Goal: Obtain resource: Obtain resource

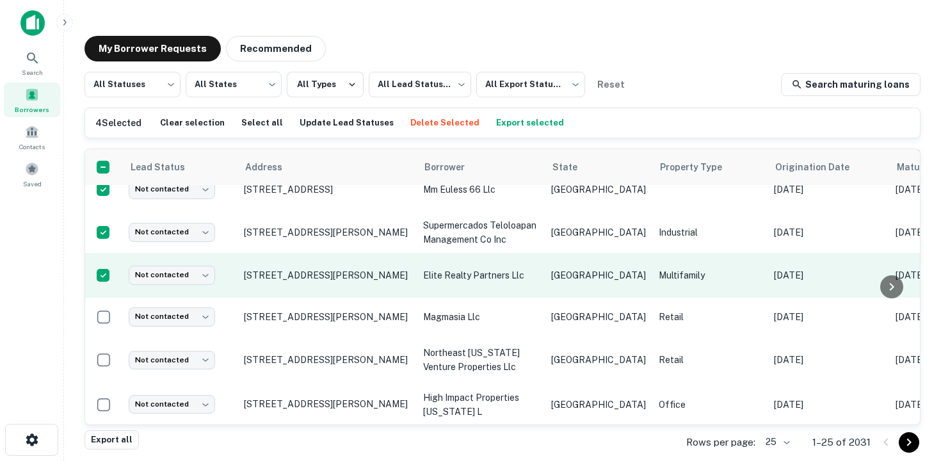
scroll to position [56, 0]
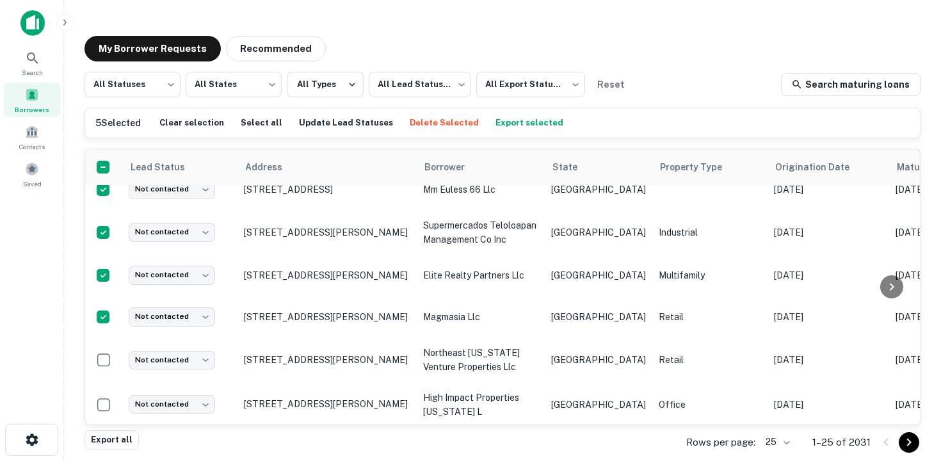
click at [789, 445] on body "Search Borrowers Contacts Saved My Borrower Requests Recommended All Statuses *…" at bounding box center [470, 230] width 941 height 461
click at [777, 343] on li "50" at bounding box center [779, 341] width 44 height 23
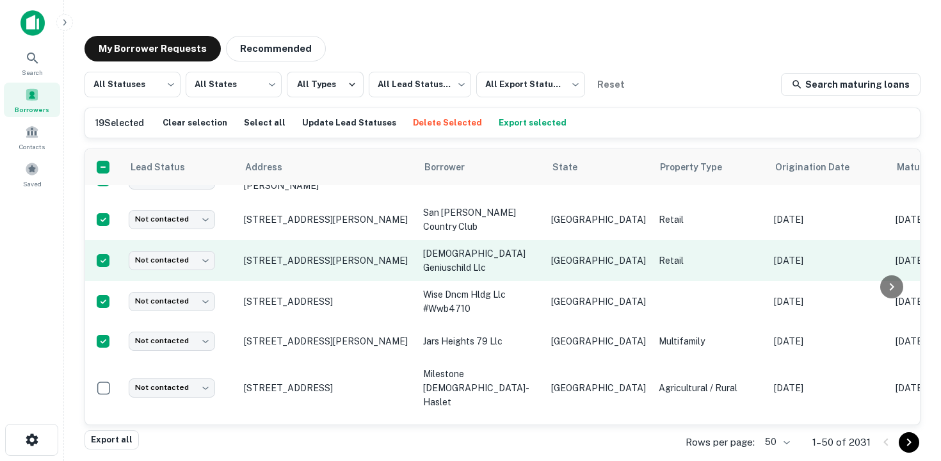
scroll to position [605, 0]
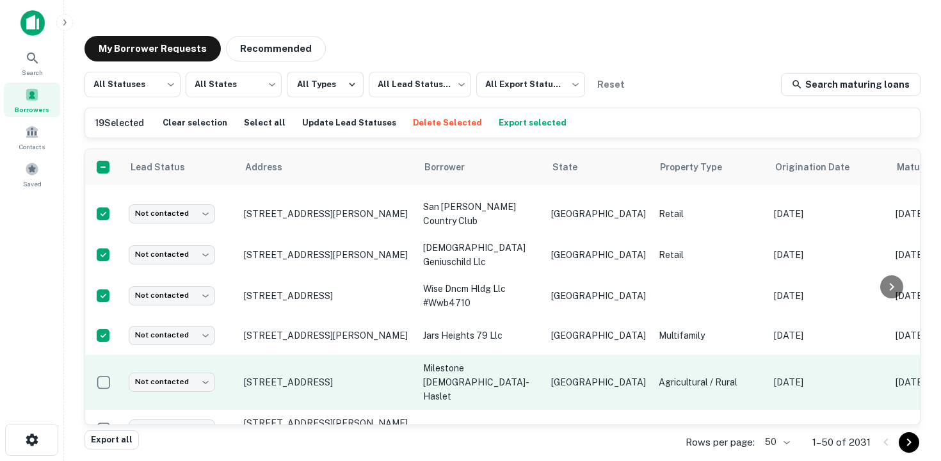
click at [104, 385] on td at bounding box center [103, 382] width 37 height 55
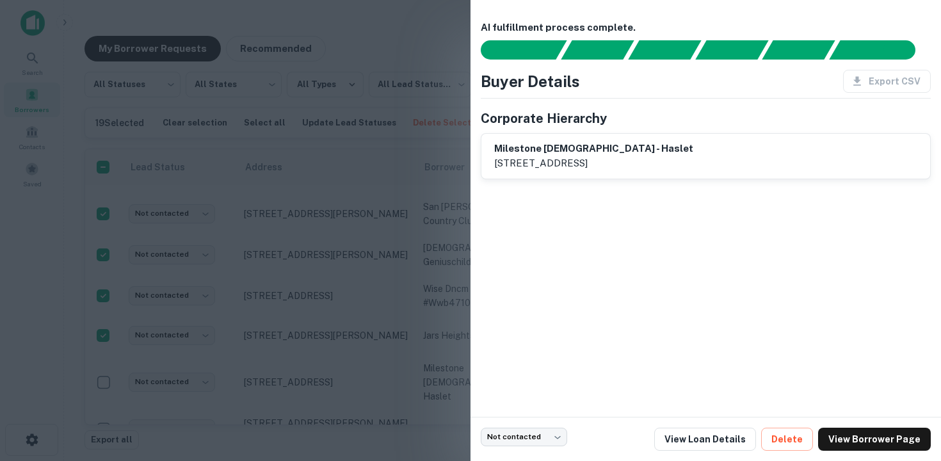
click at [104, 369] on div at bounding box center [470, 230] width 941 height 461
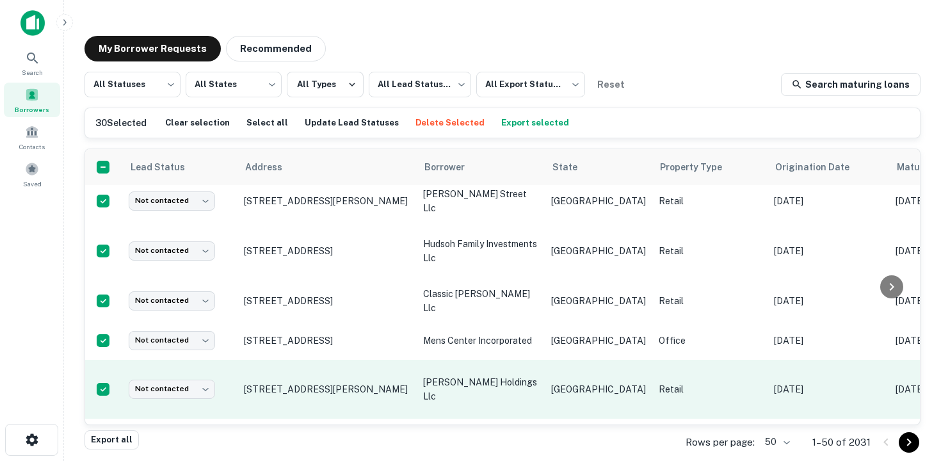
scroll to position [1042, 0]
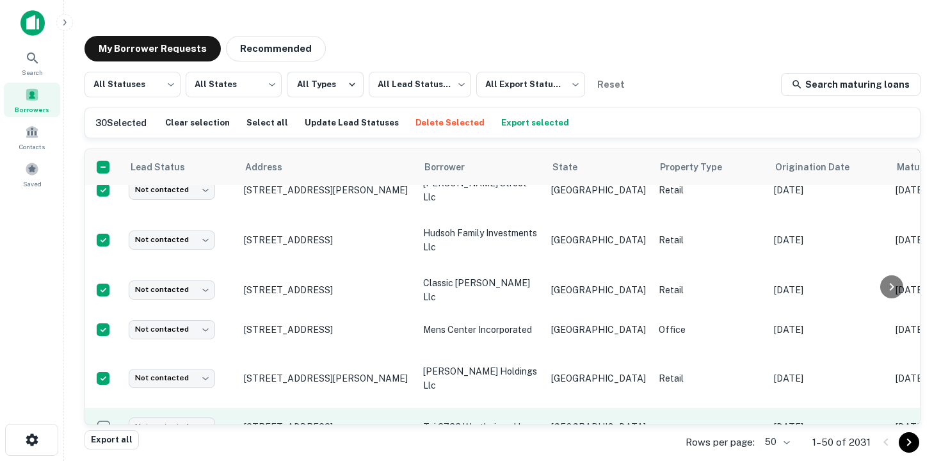
click at [105, 408] on td at bounding box center [103, 427] width 37 height 38
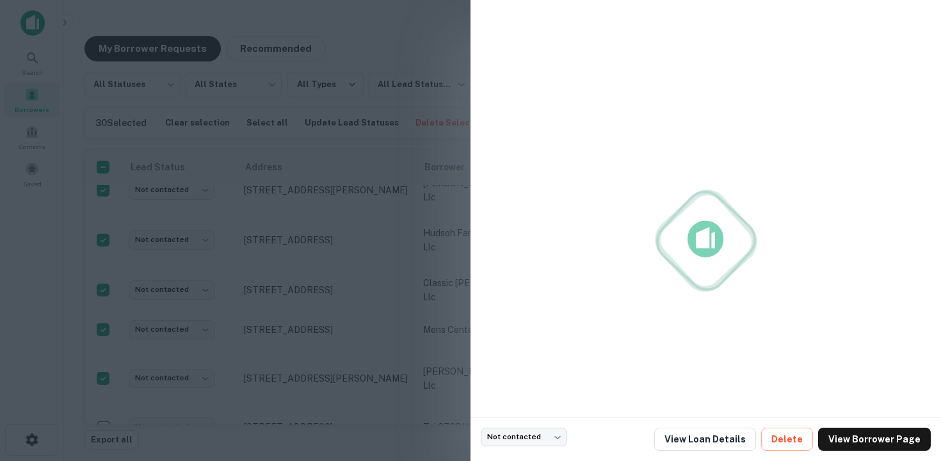
click at [105, 396] on div at bounding box center [470, 230] width 941 height 461
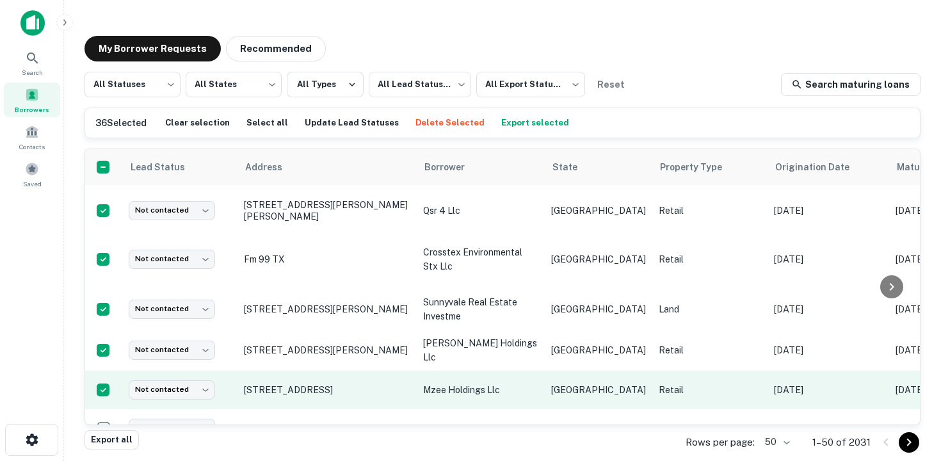
scroll to position [1347, 0]
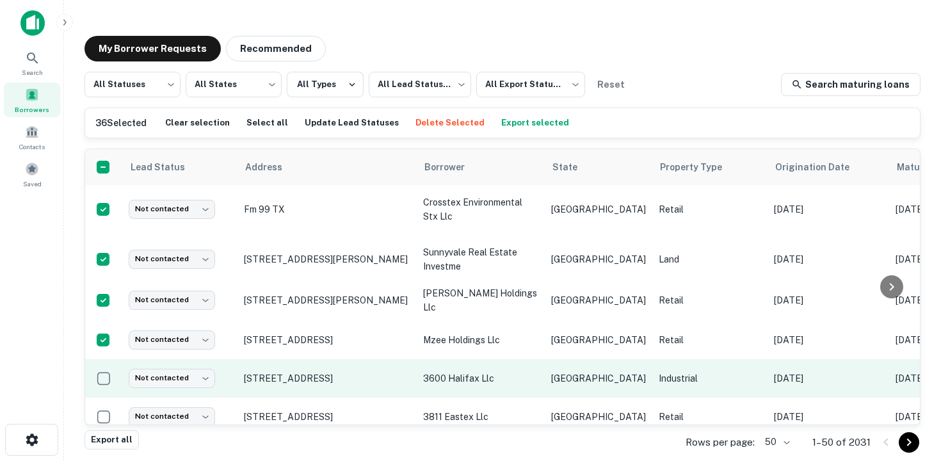
click at [103, 367] on td at bounding box center [103, 378] width 37 height 38
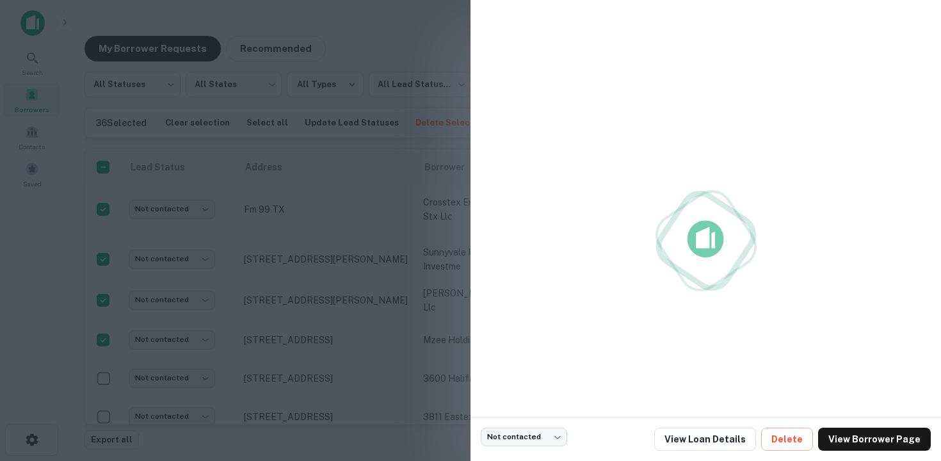
click at [103, 348] on div at bounding box center [470, 230] width 941 height 461
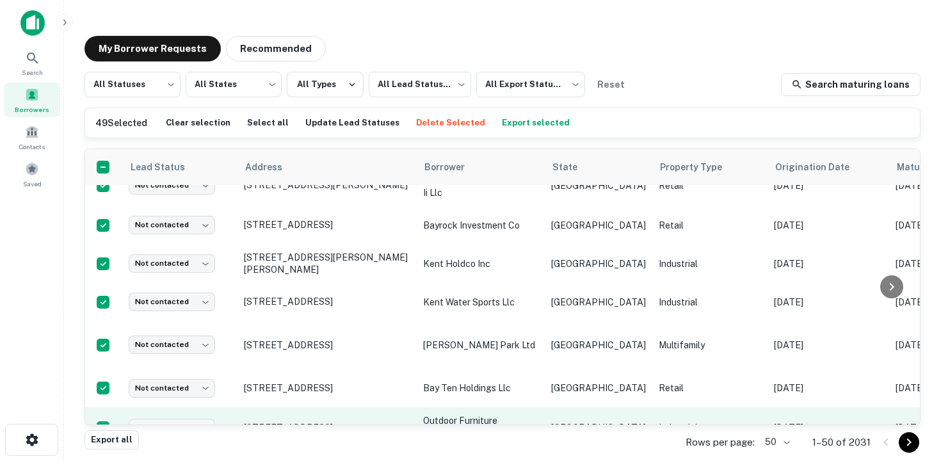
scroll to position [1822, 0]
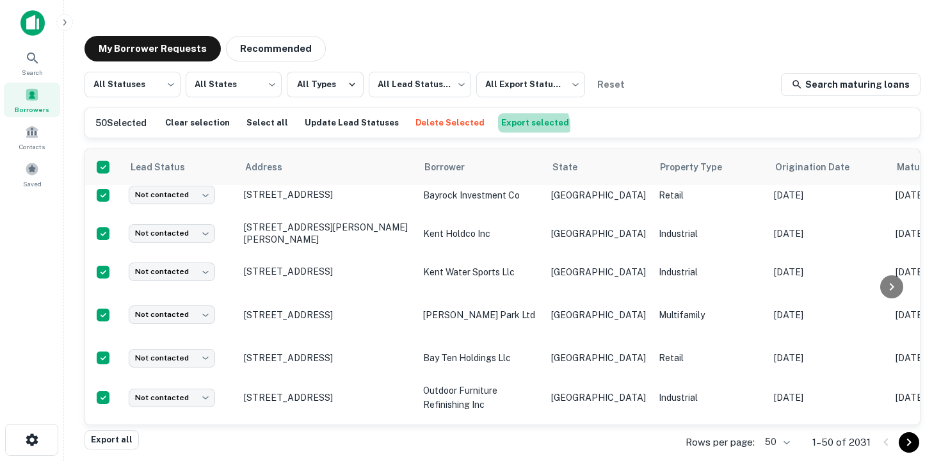
click at [509, 126] on button "Export selected" at bounding box center [535, 122] width 74 height 19
click at [33, 64] on icon at bounding box center [32, 58] width 15 height 15
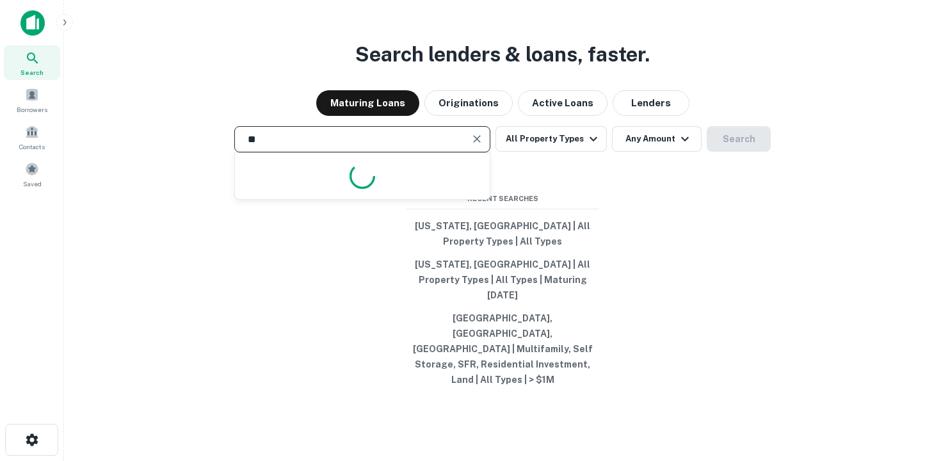
type input "*"
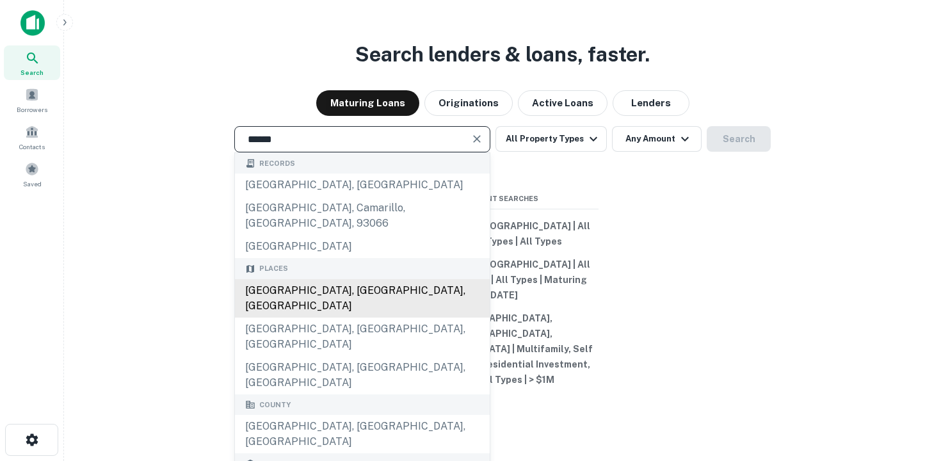
click at [373, 311] on div "[GEOGRAPHIC_DATA], [GEOGRAPHIC_DATA], [GEOGRAPHIC_DATA]" at bounding box center [362, 298] width 255 height 38
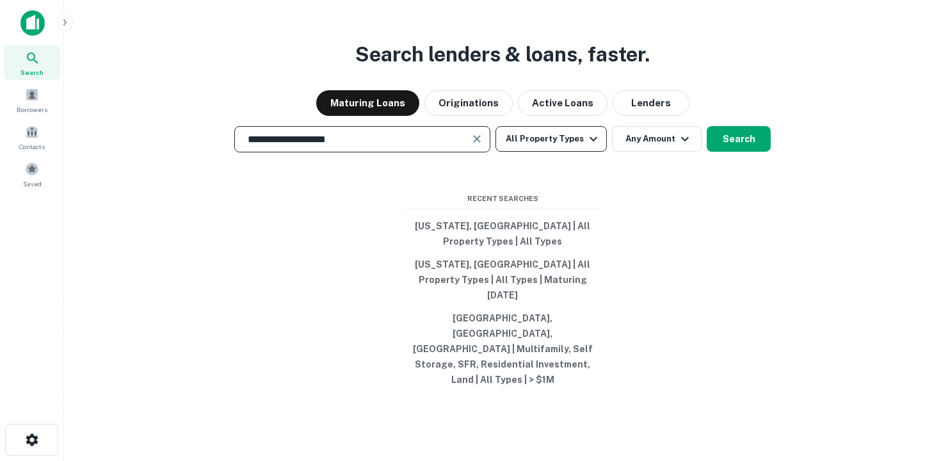
type input "**********"
click at [567, 152] on button "All Property Types" at bounding box center [550, 139] width 111 height 26
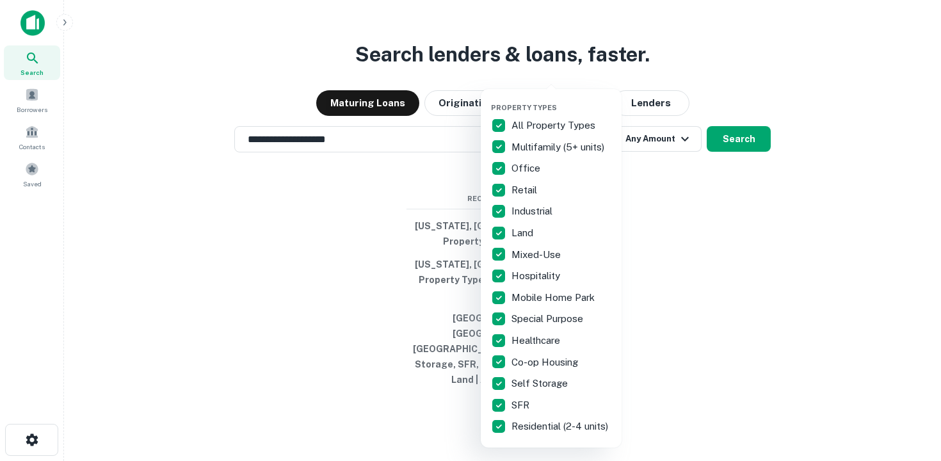
click at [683, 163] on div at bounding box center [470, 230] width 941 height 461
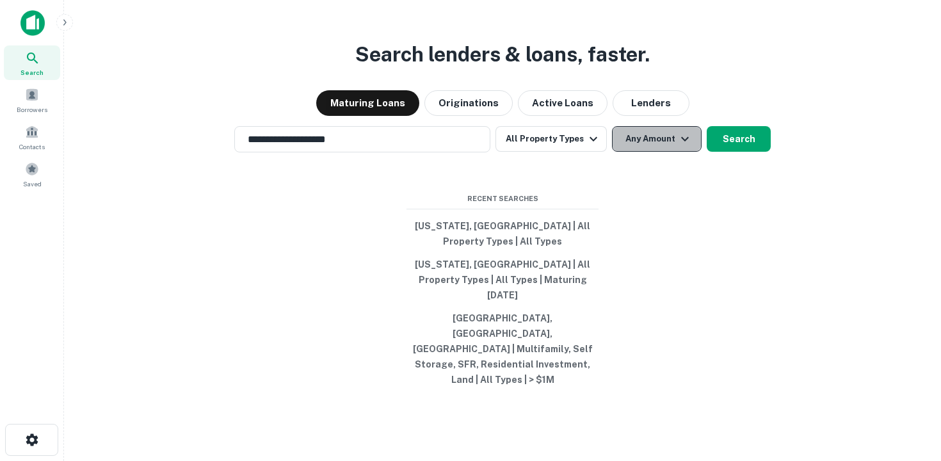
click at [662, 152] on button "Any Amount" at bounding box center [657, 139] width 90 height 26
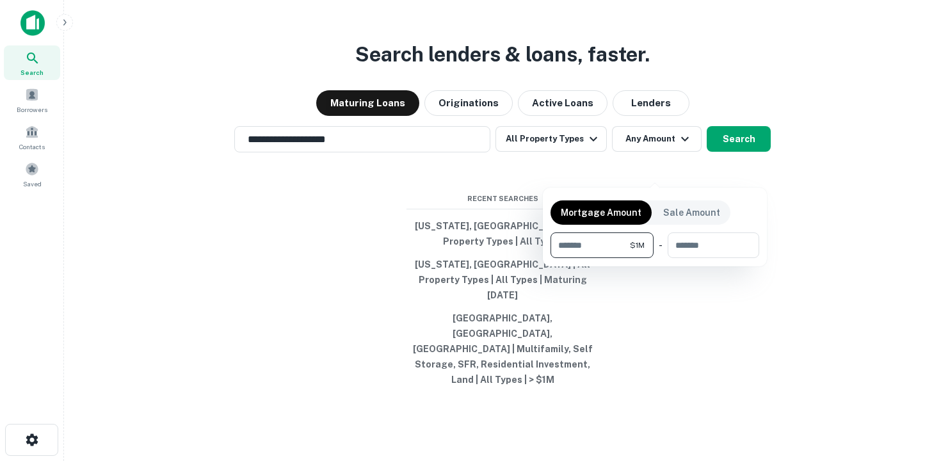
type input "*******"
click at [733, 168] on div at bounding box center [470, 230] width 941 height 461
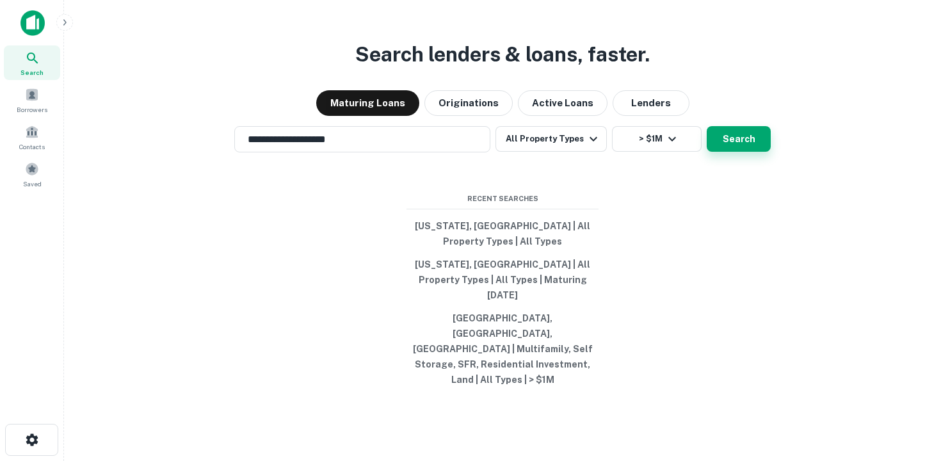
click at [725, 152] on button "Search" at bounding box center [739, 139] width 64 height 26
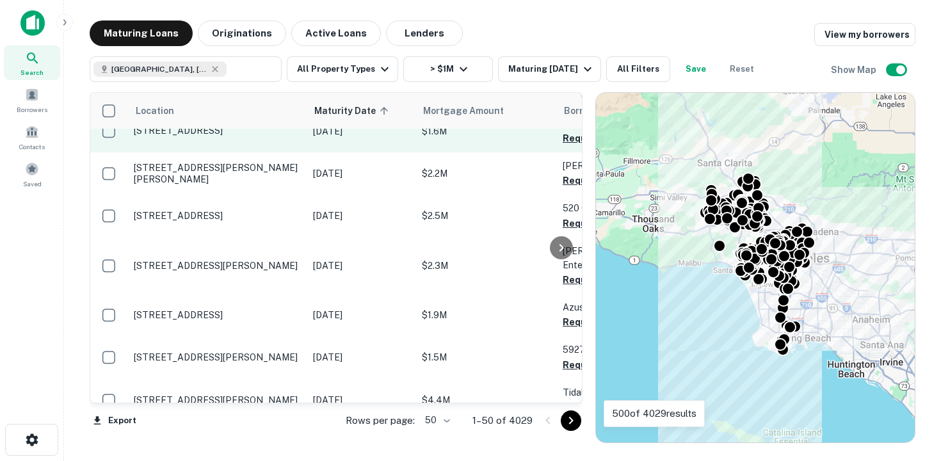
scroll to position [1822, 0]
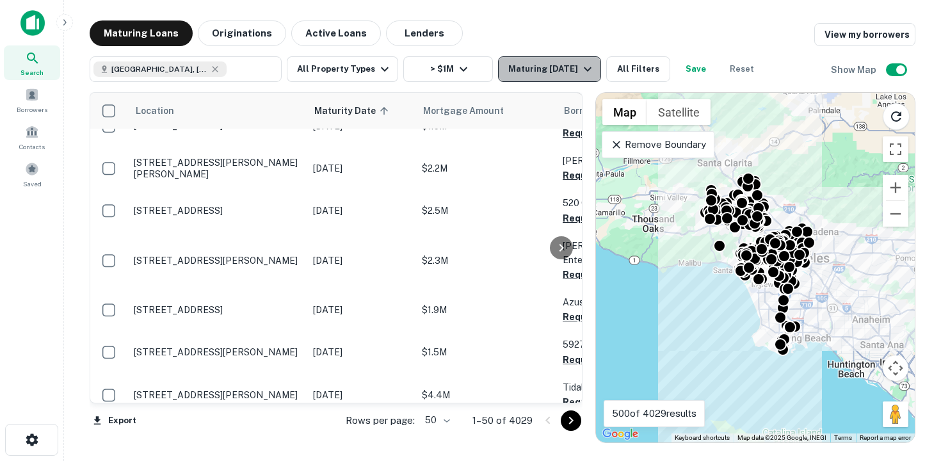
click at [540, 77] on button "Maturing [DATE]" at bounding box center [549, 69] width 103 height 26
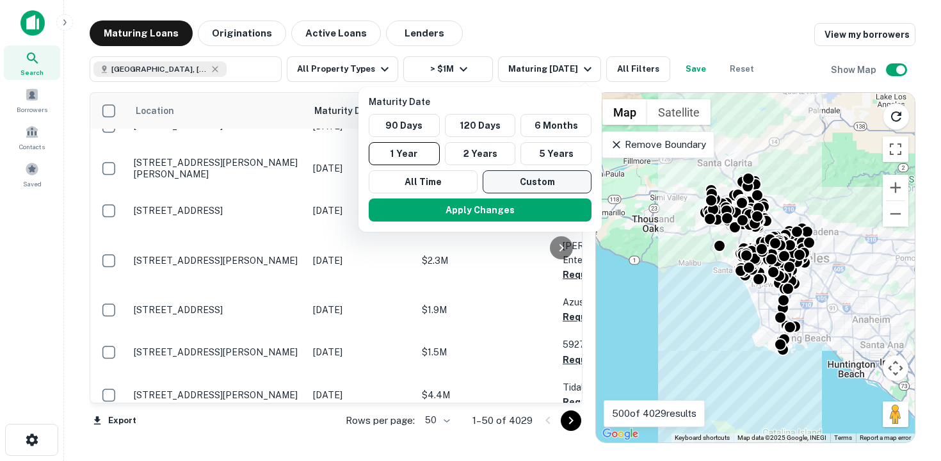
click at [497, 177] on button "Custom" at bounding box center [537, 181] width 109 height 23
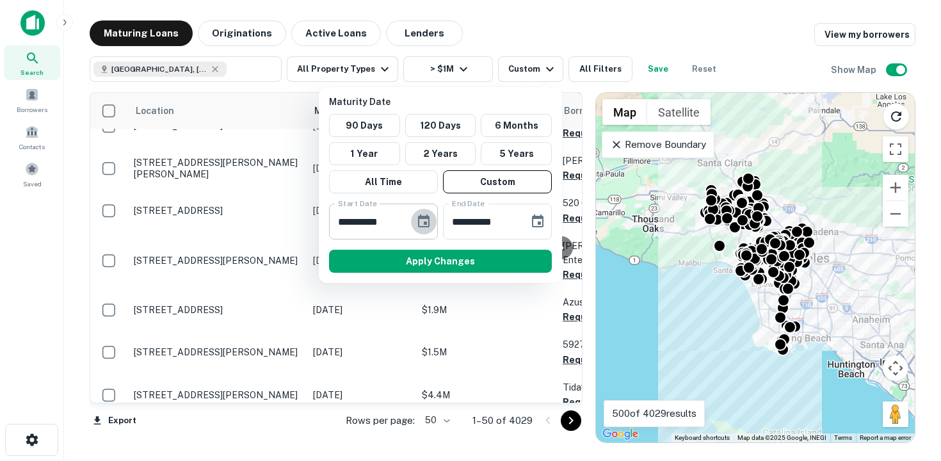
click at [417, 229] on button "Choose date, selected date is Sep 17, 2025" at bounding box center [424, 222] width 26 height 26
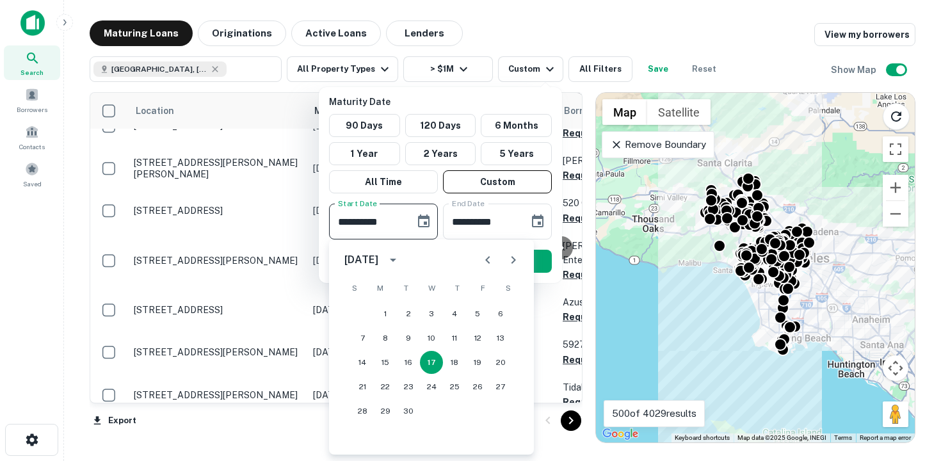
click at [490, 266] on icon "Previous month" at bounding box center [487, 259] width 15 height 15
click at [518, 266] on icon "Next month" at bounding box center [513, 259] width 15 height 15
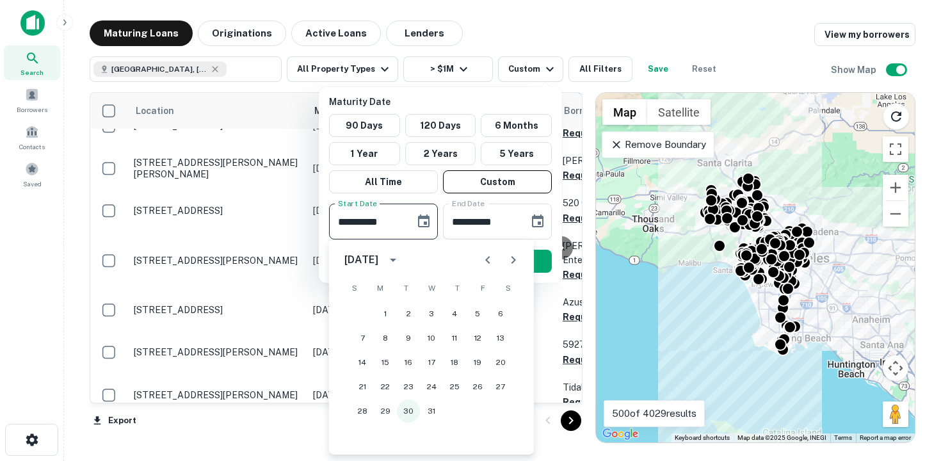
click at [413, 408] on button "30" at bounding box center [408, 410] width 23 height 23
type input "**********"
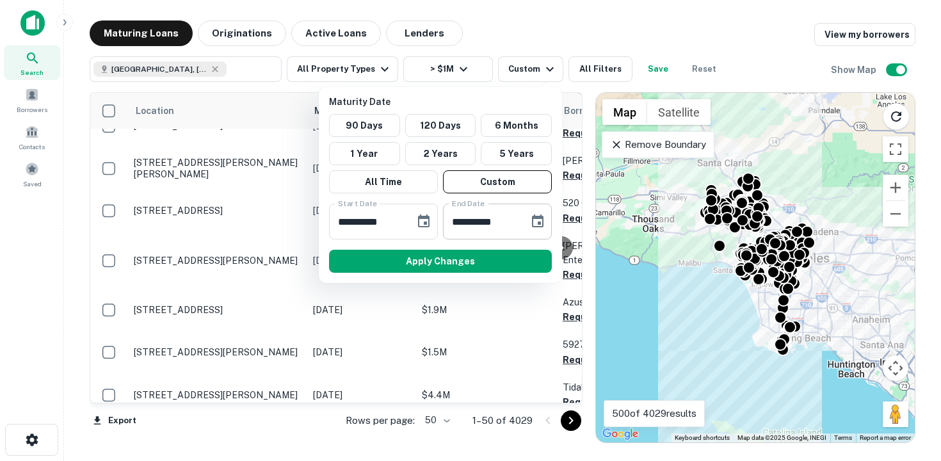
click at [540, 221] on icon "Choose date, selected date is Mar 16, 2026" at bounding box center [538, 220] width 12 height 13
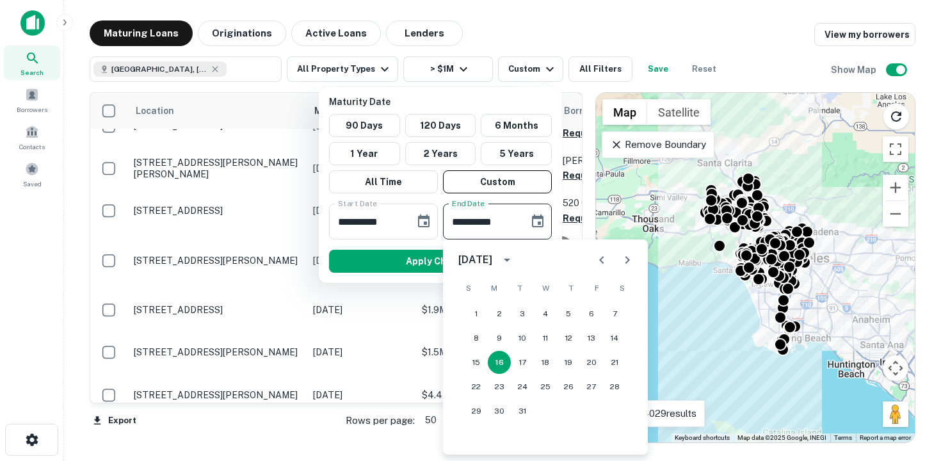
click at [597, 257] on icon "Previous month" at bounding box center [601, 259] width 15 height 15
click at [593, 414] on button "30" at bounding box center [591, 410] width 23 height 23
type input "**********"
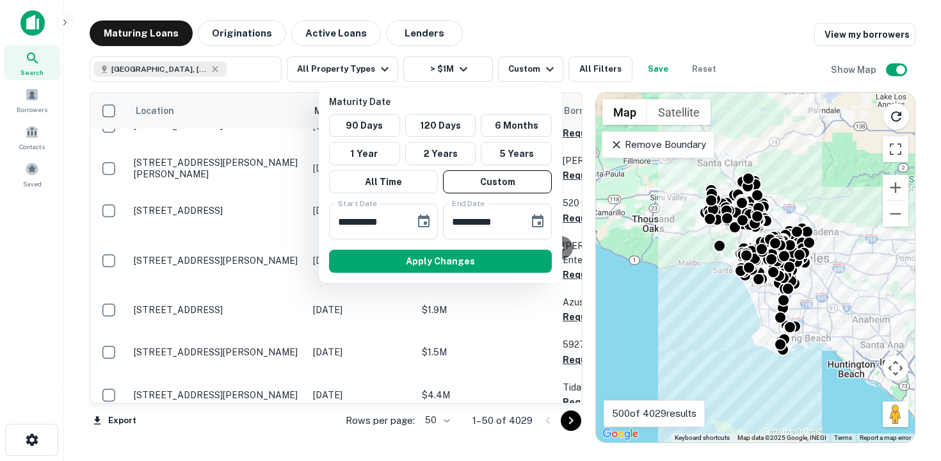
click at [481, 257] on button "Apply Changes" at bounding box center [440, 261] width 223 height 23
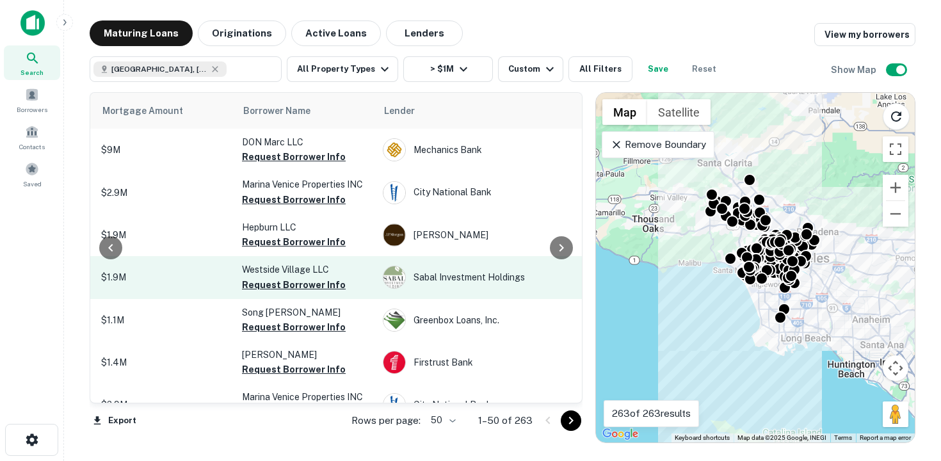
scroll to position [0, 275]
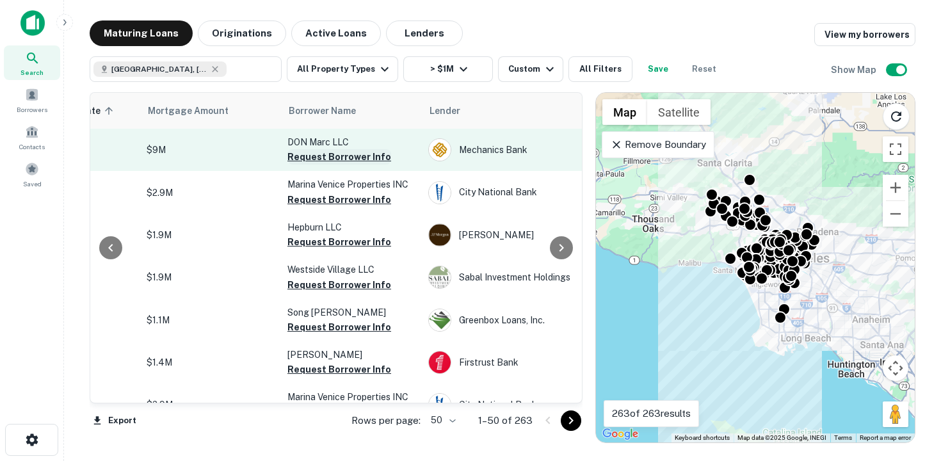
click at [344, 158] on button "Request Borrower Info" at bounding box center [339, 156] width 104 height 15
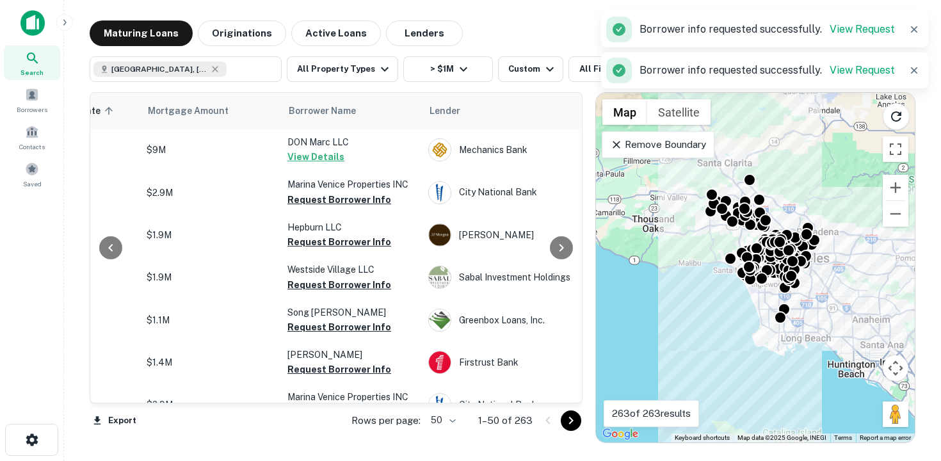
click at [358, 160] on td "DON Marc LLC View Details" at bounding box center [351, 150] width 141 height 42
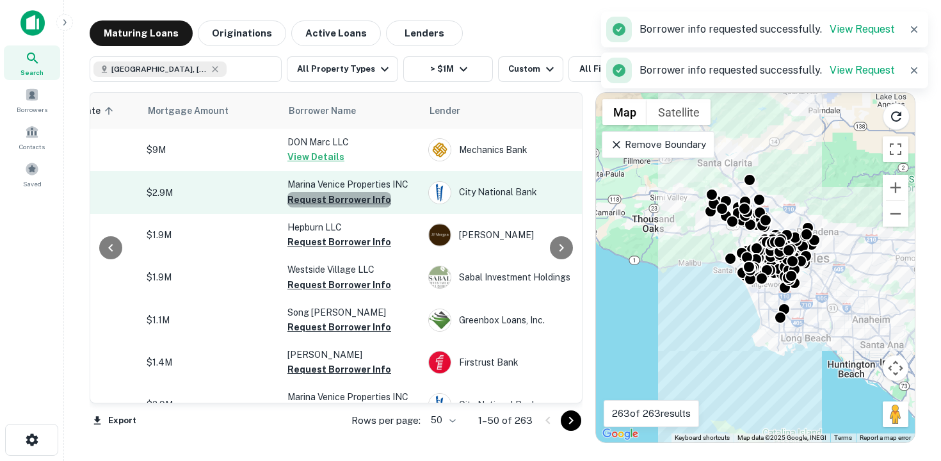
click at [367, 205] on button "Request Borrower Info" at bounding box center [339, 199] width 104 height 15
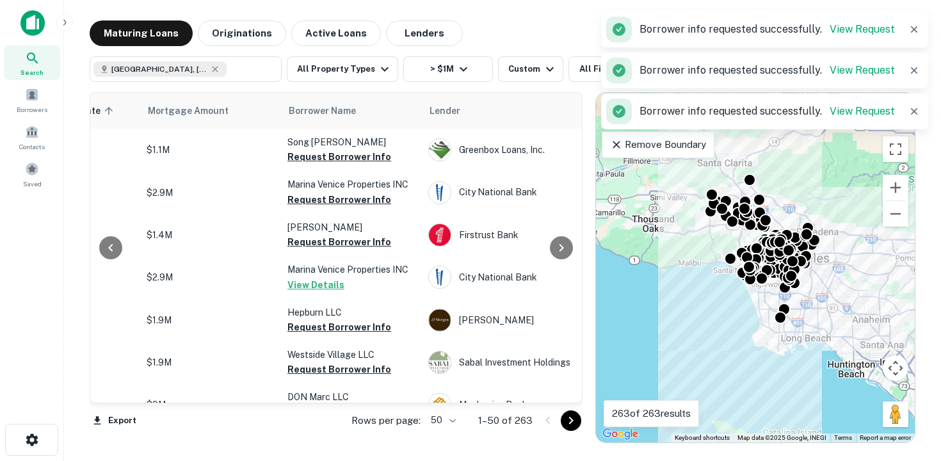
click at [356, 244] on button "Request Borrower Info" at bounding box center [339, 241] width 104 height 15
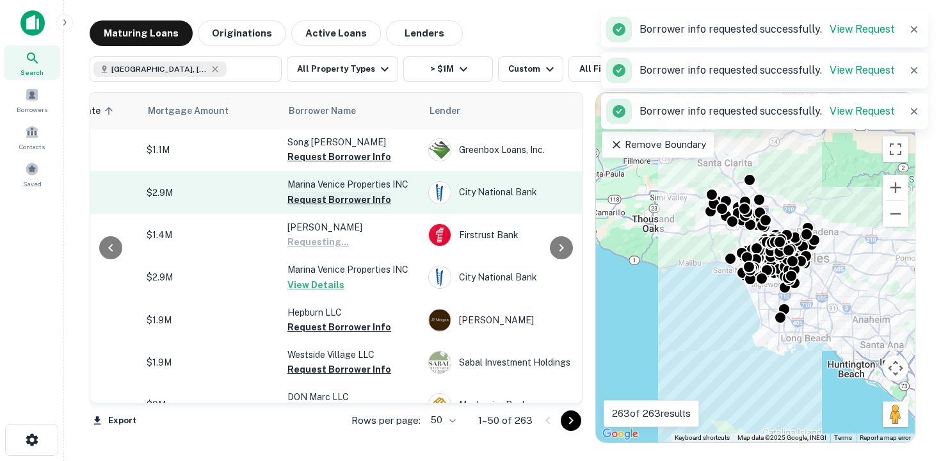
click at [351, 203] on button "Request Borrower Info" at bounding box center [339, 199] width 104 height 15
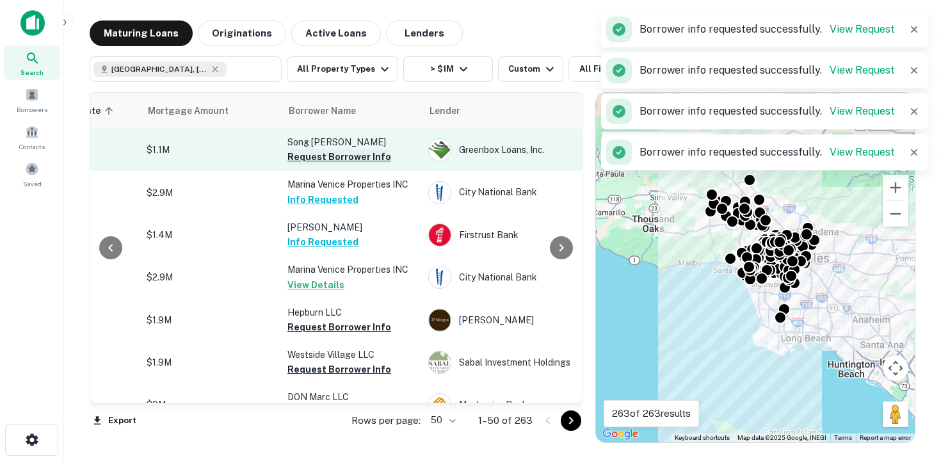
click at [358, 161] on button "Request Borrower Info" at bounding box center [339, 156] width 104 height 15
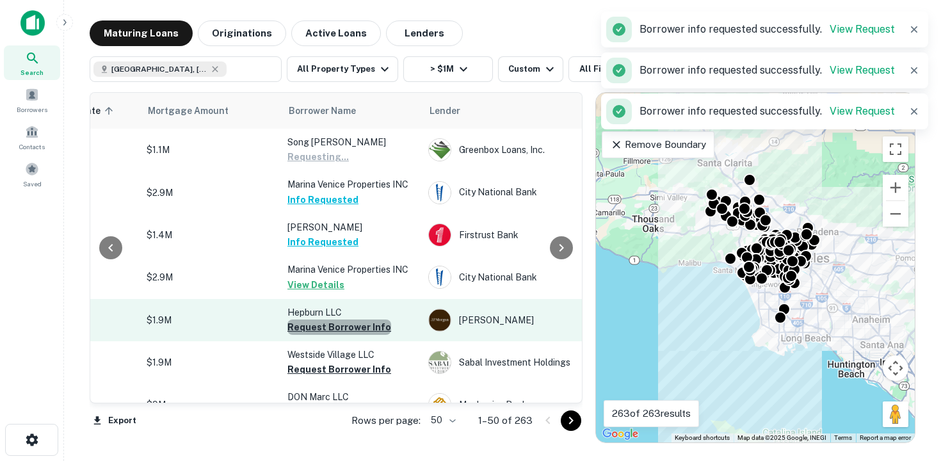
click at [346, 326] on button "Request Borrower Info" at bounding box center [339, 326] width 104 height 15
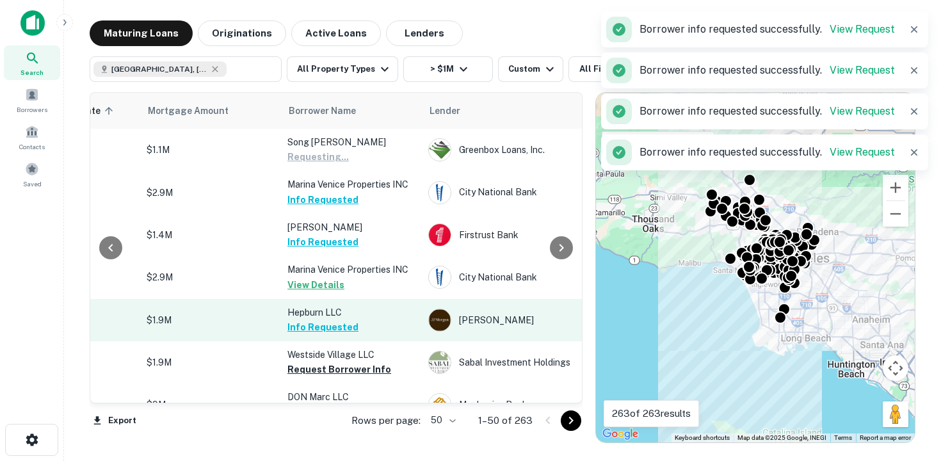
scroll to position [75, 275]
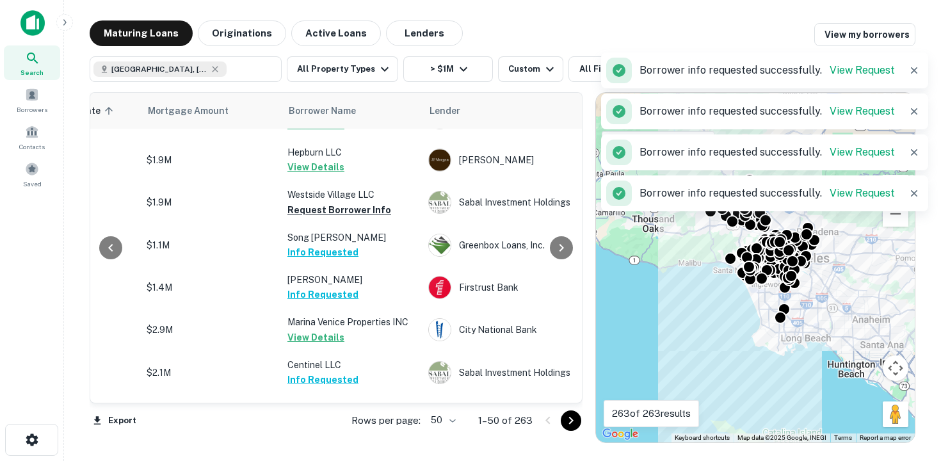
click at [342, 303] on td "[PERSON_NAME] Info Requested" at bounding box center [351, 287] width 141 height 42
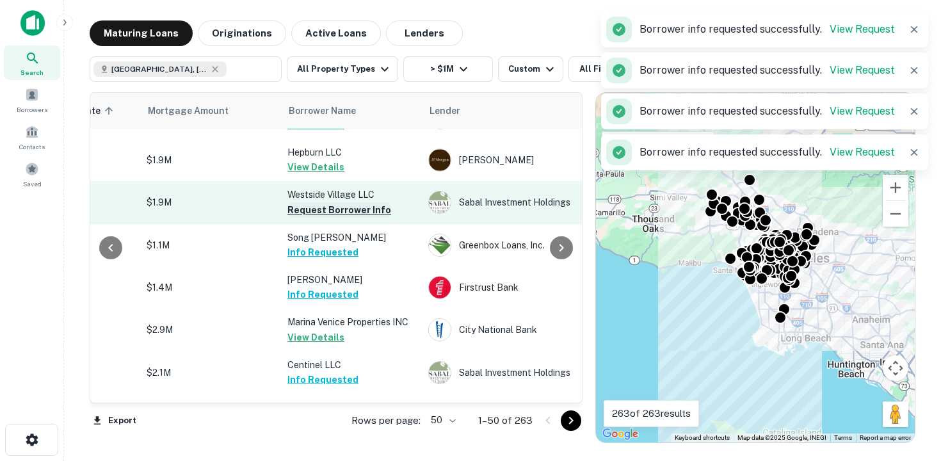
click at [378, 209] on button "Request Borrower Info" at bounding box center [339, 209] width 104 height 15
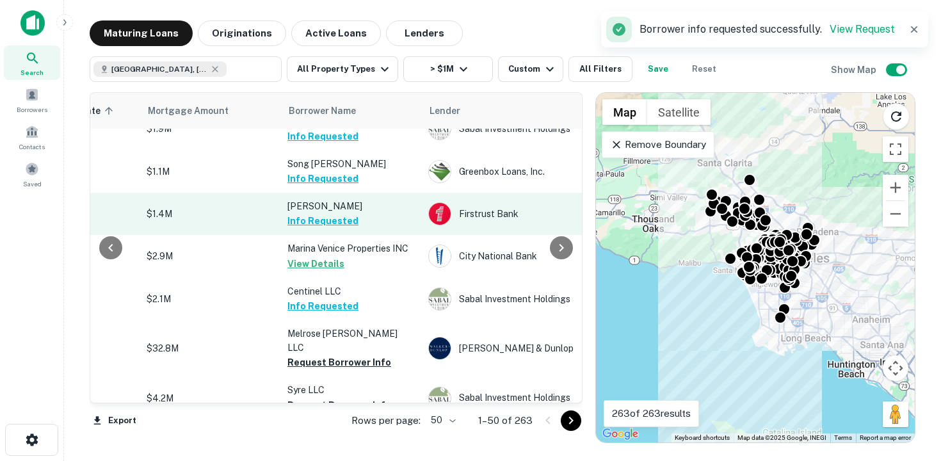
scroll to position [191, 275]
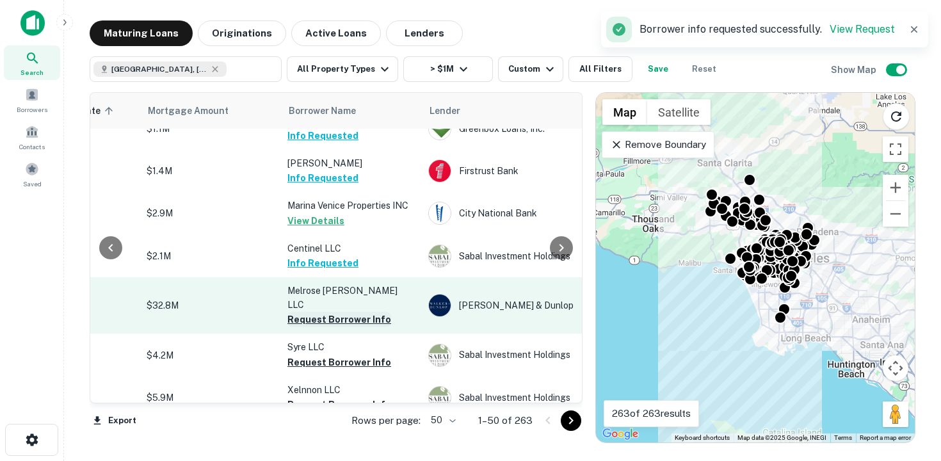
click at [344, 312] on button "Request Borrower Info" at bounding box center [339, 319] width 104 height 15
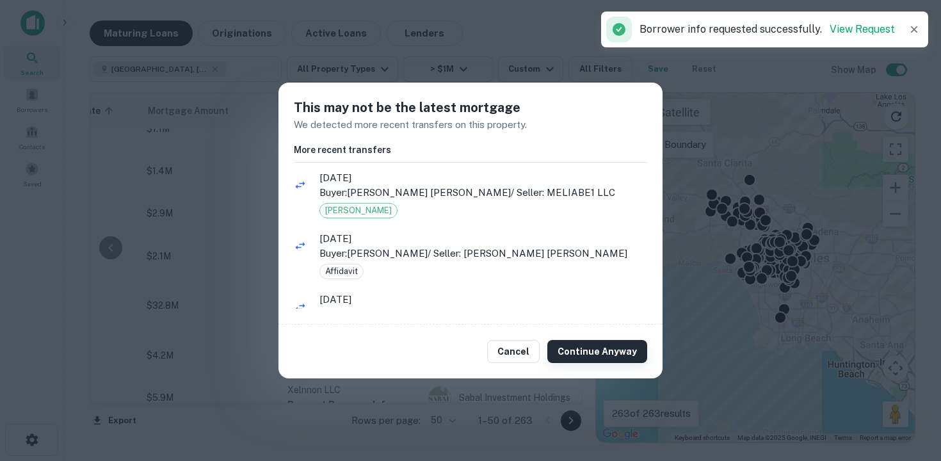
click at [581, 346] on button "Continue Anyway" at bounding box center [597, 351] width 100 height 23
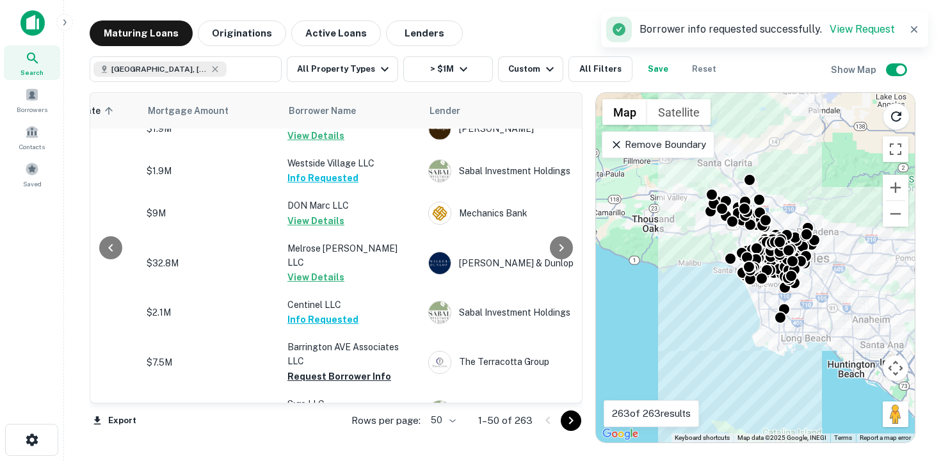
scroll to position [218, 275]
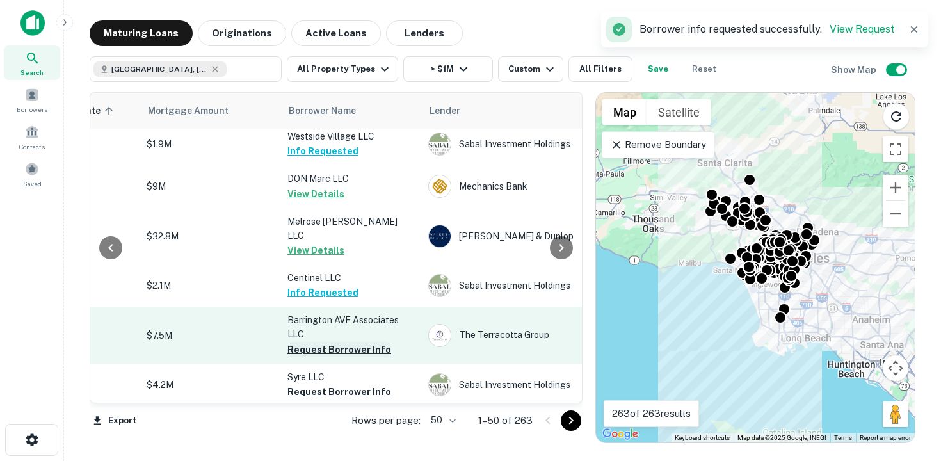
click at [357, 342] on button "Request Borrower Info" at bounding box center [339, 349] width 104 height 15
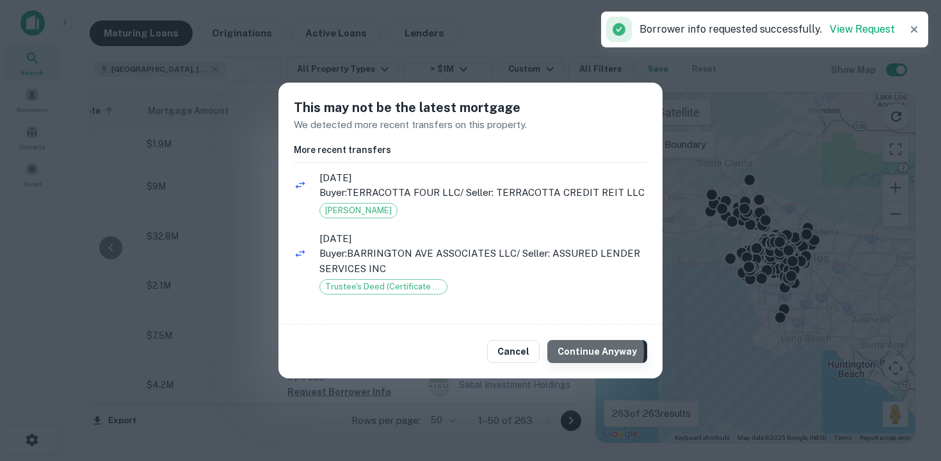
click at [583, 351] on button "Continue Anyway" at bounding box center [597, 351] width 100 height 23
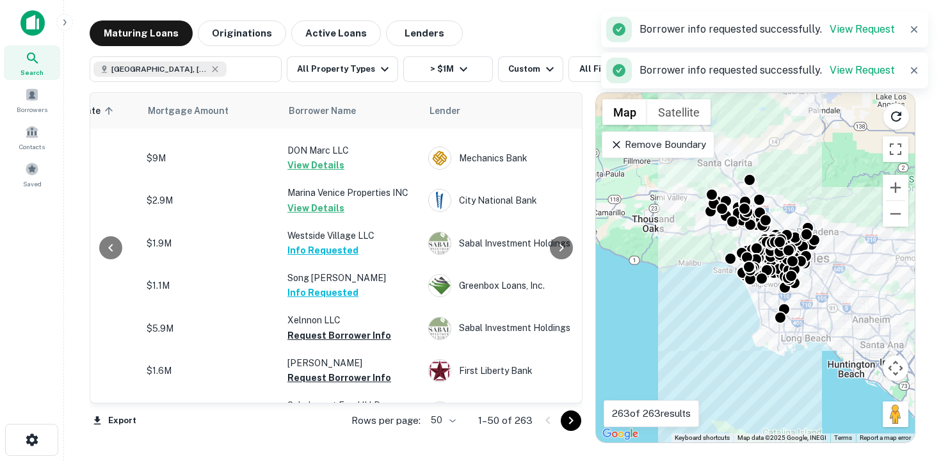
scroll to position [274, 275]
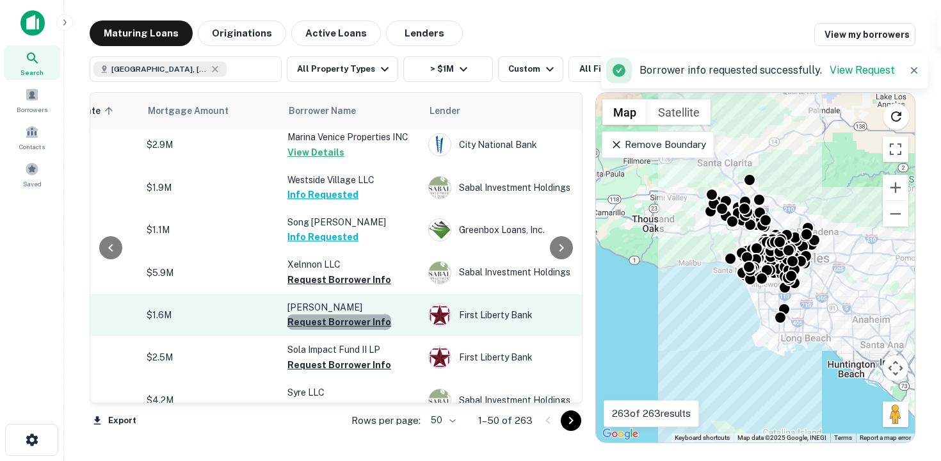
click at [345, 314] on button "Request Borrower Info" at bounding box center [339, 321] width 104 height 15
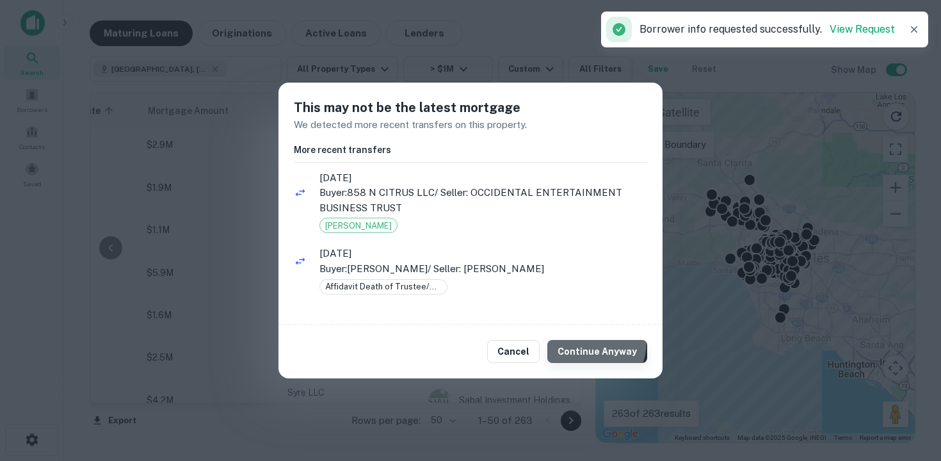
click at [583, 341] on button "Continue Anyway" at bounding box center [597, 351] width 100 height 23
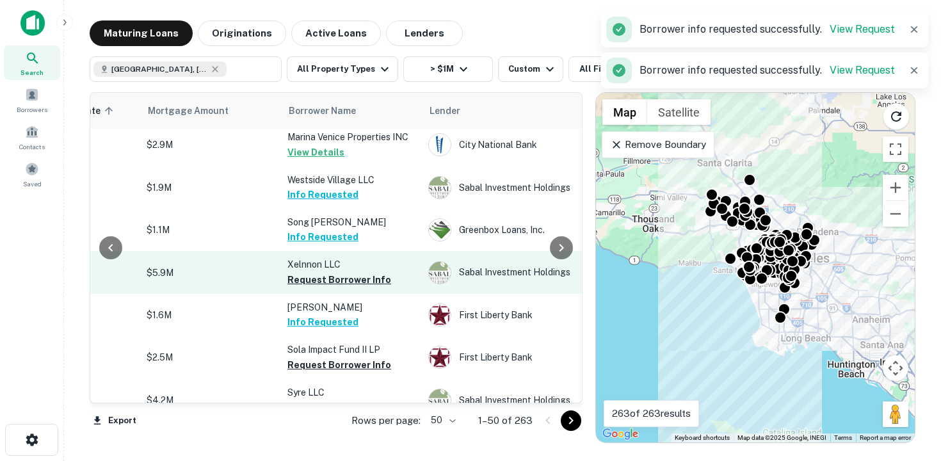
click at [346, 274] on td "Xelnnon LLC Request Borrower Info" at bounding box center [351, 272] width 141 height 42
click at [344, 272] on button "Request Borrower Info" at bounding box center [339, 279] width 104 height 15
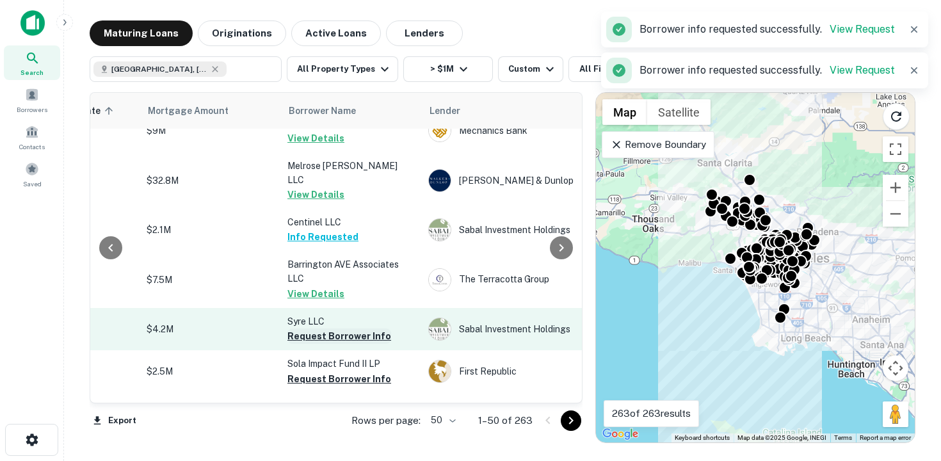
click at [348, 328] on button "Request Borrower Info" at bounding box center [339, 335] width 104 height 15
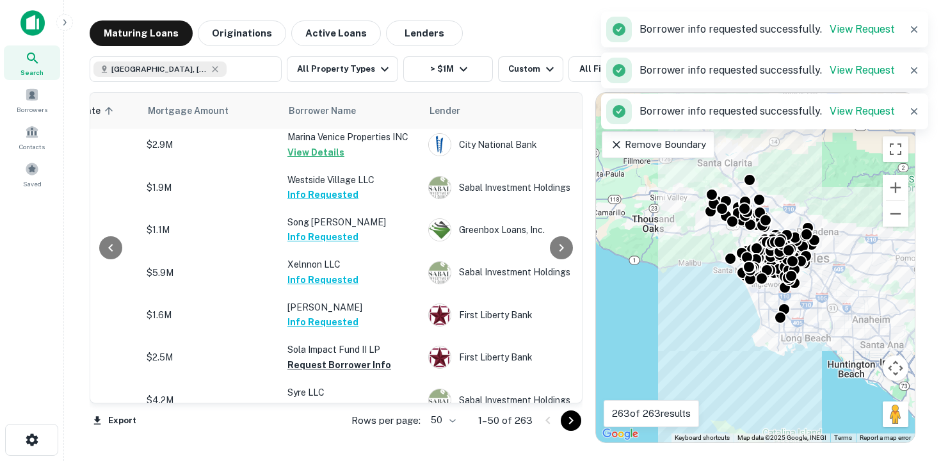
click at [362, 369] on td "Sola Impact Fund II LP Request Borrower Info" at bounding box center [351, 357] width 141 height 42
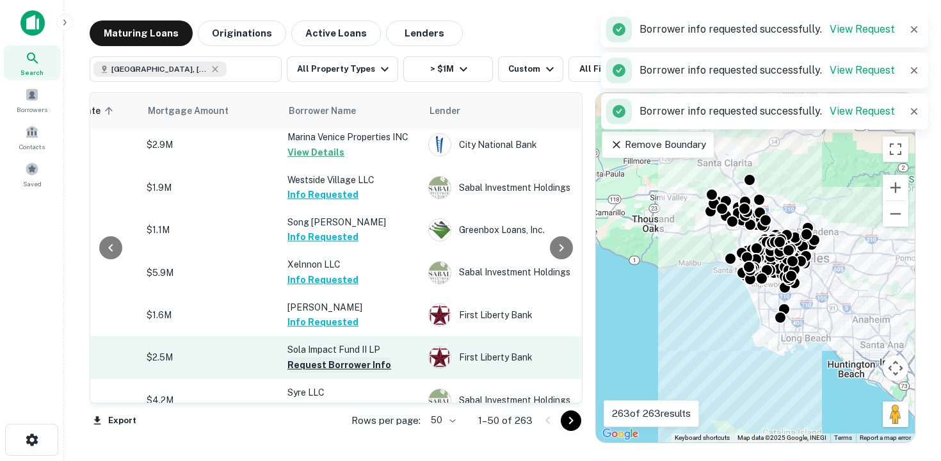
click at [356, 358] on button "Request Borrower Info" at bounding box center [339, 364] width 104 height 15
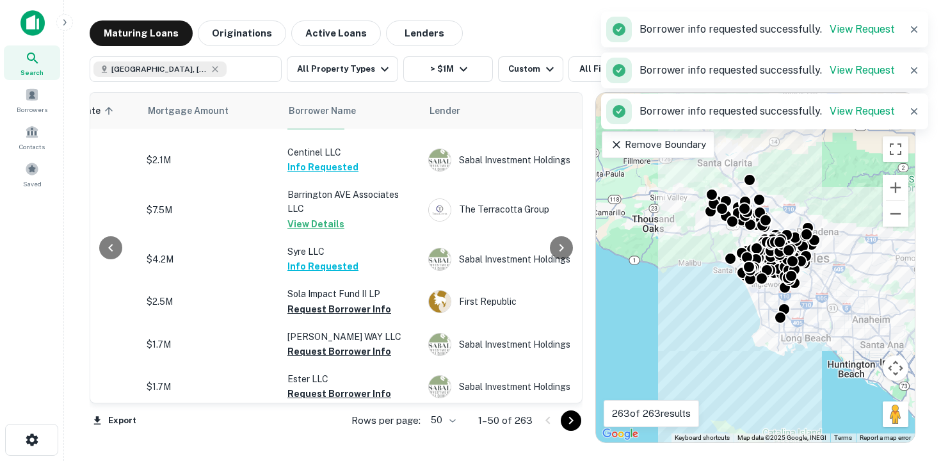
scroll to position [387, 275]
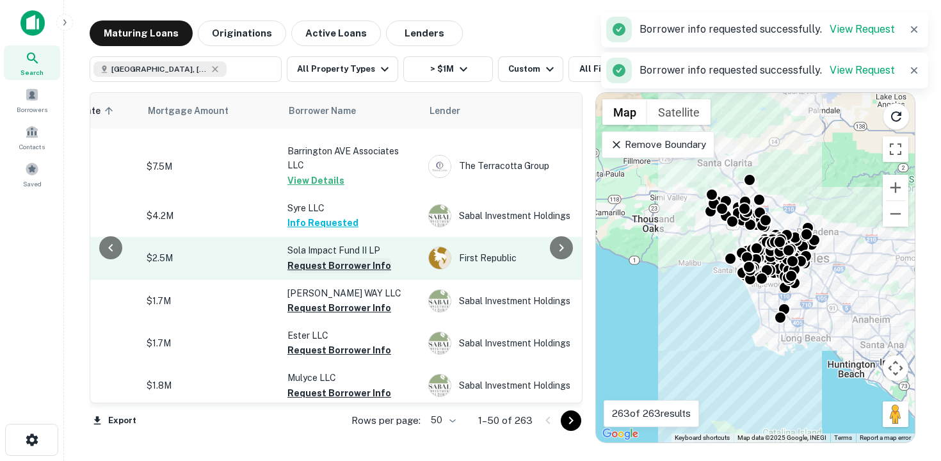
click at [332, 258] on button "Request Borrower Info" at bounding box center [339, 265] width 104 height 15
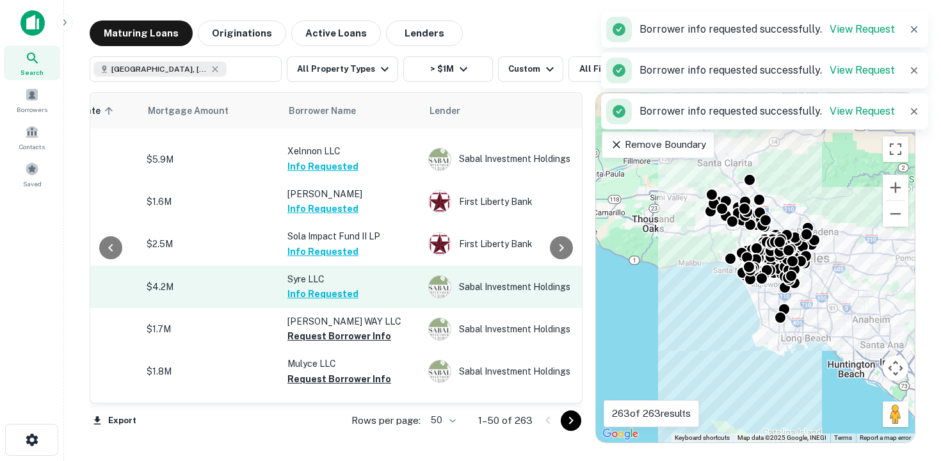
scroll to position [381, 275]
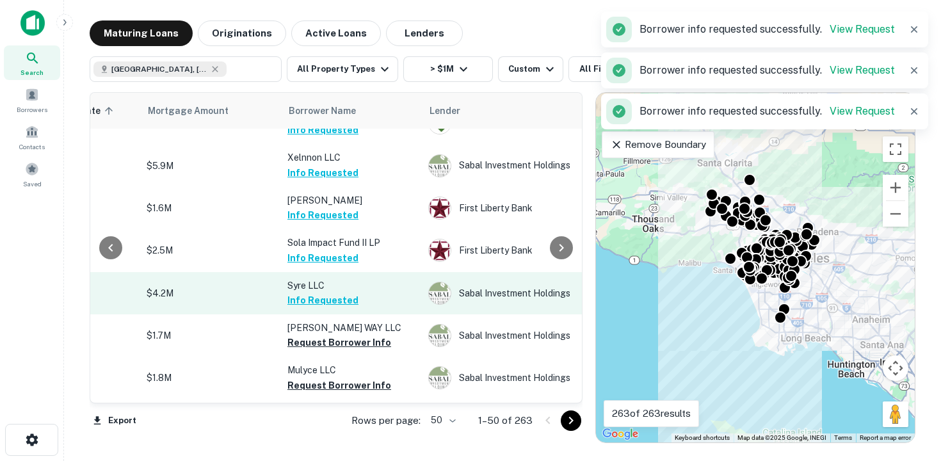
click at [334, 292] on button "Info Requested" at bounding box center [322, 299] width 71 height 15
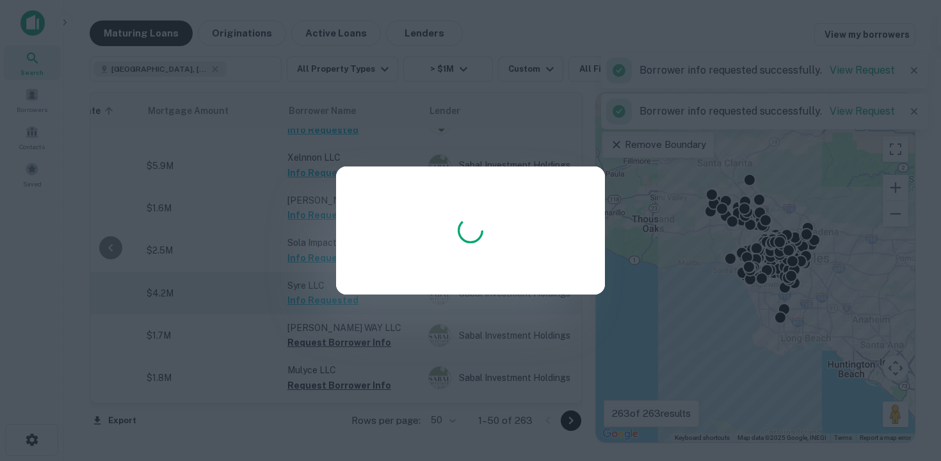
click at [334, 290] on div at bounding box center [470, 230] width 941 height 461
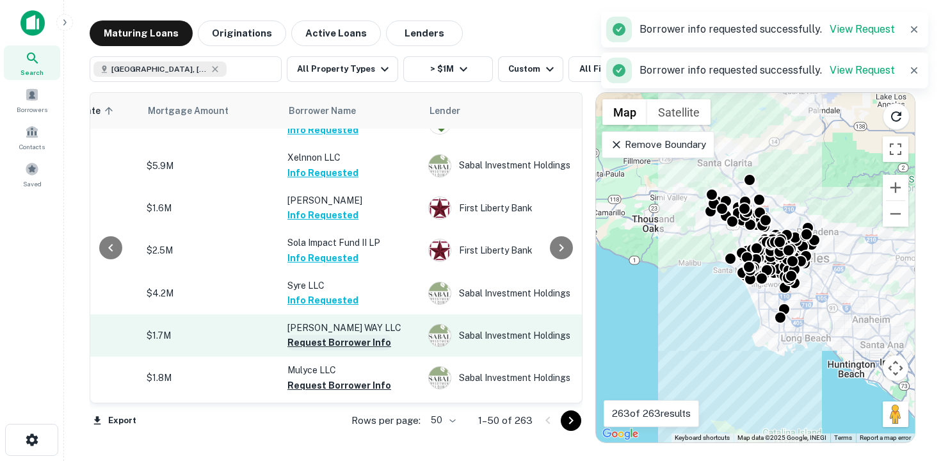
click at [348, 335] on button "Request Borrower Info" at bounding box center [339, 342] width 104 height 15
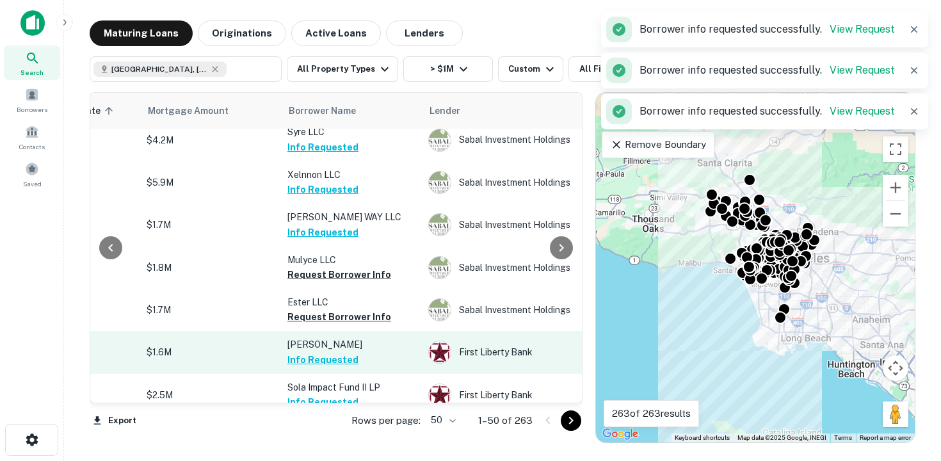
scroll to position [410, 275]
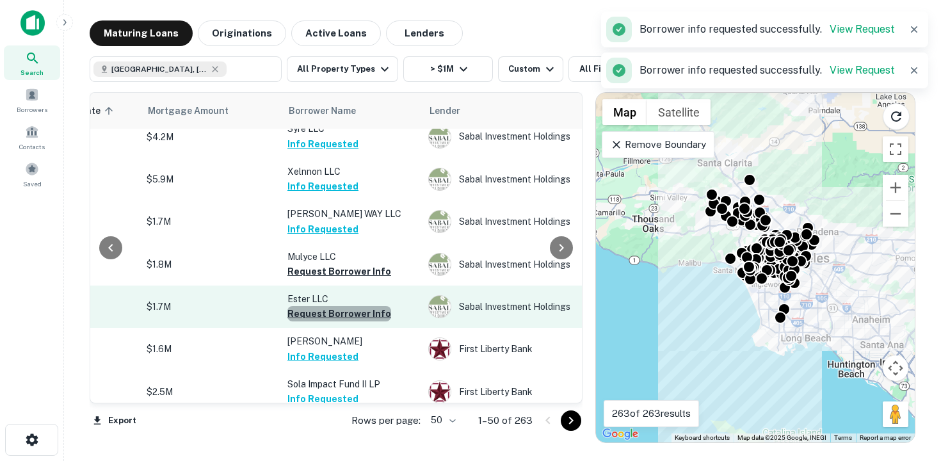
click at [340, 306] on button "Request Borrower Info" at bounding box center [339, 313] width 104 height 15
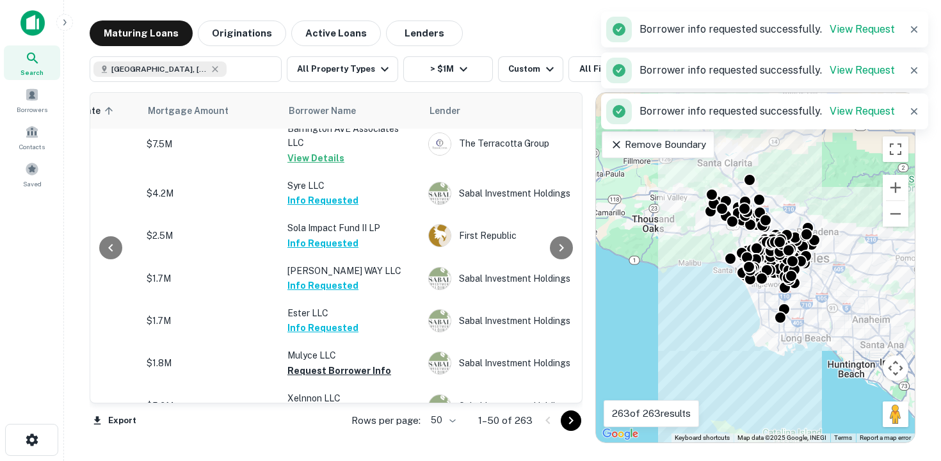
scroll to position [424, 275]
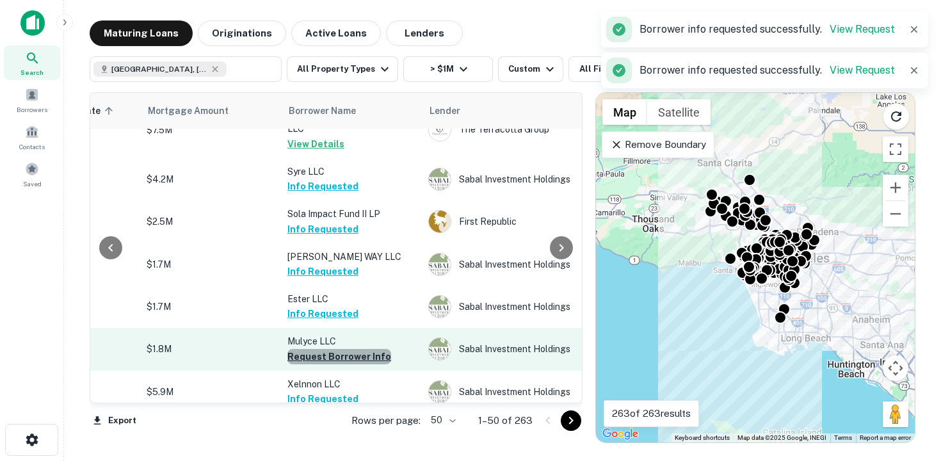
click at [362, 349] on button "Request Borrower Info" at bounding box center [339, 356] width 104 height 15
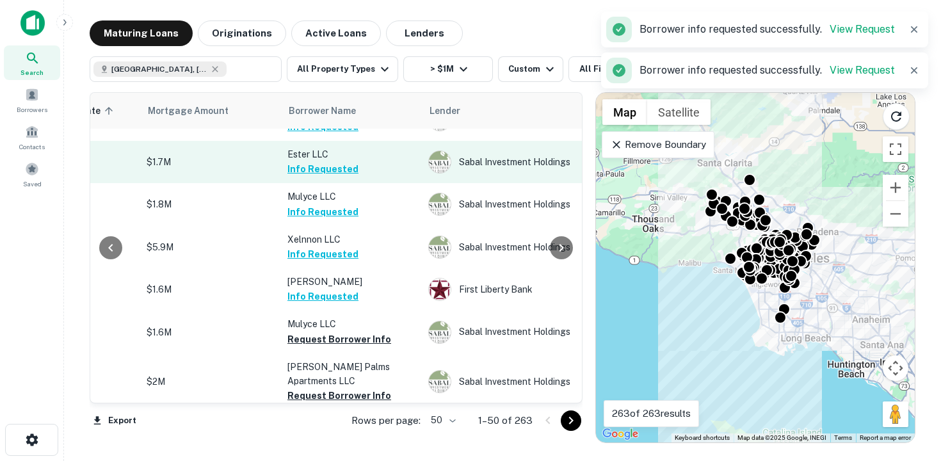
scroll to position [574, 275]
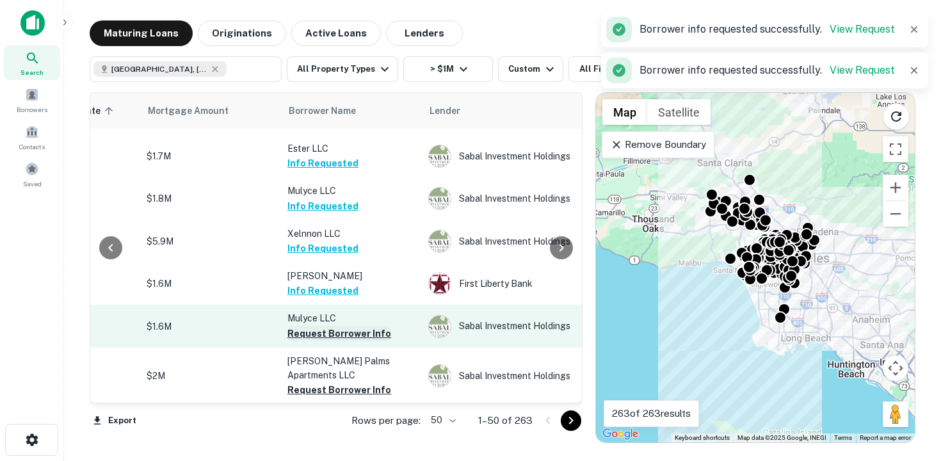
click at [356, 326] on button "Request Borrower Info" at bounding box center [339, 333] width 104 height 15
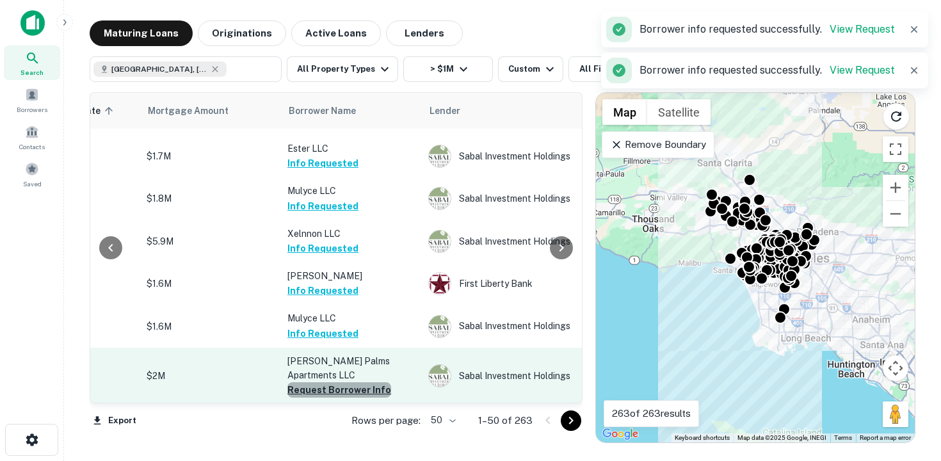
click at [341, 382] on button "Request Borrower Info" at bounding box center [339, 389] width 104 height 15
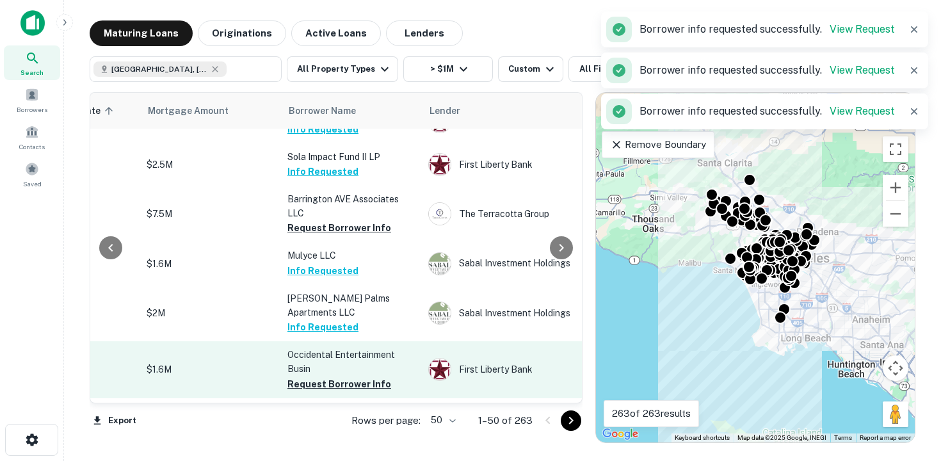
scroll to position [623, 275]
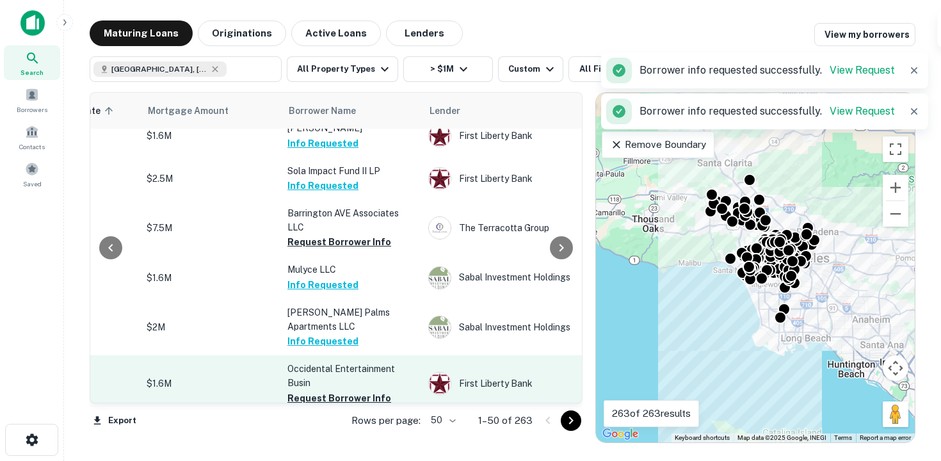
click at [341, 362] on p "Occidental Entertainment Busin" at bounding box center [351, 376] width 128 height 28
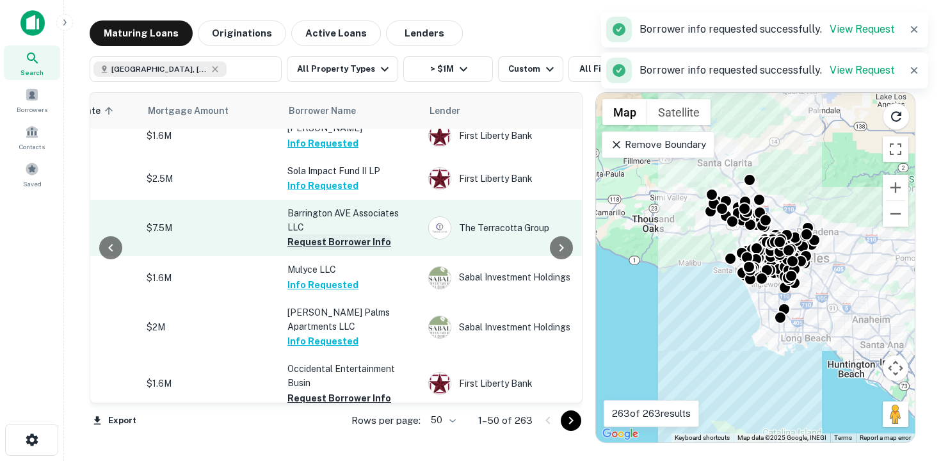
click at [344, 234] on button "Request Borrower Info" at bounding box center [339, 241] width 104 height 15
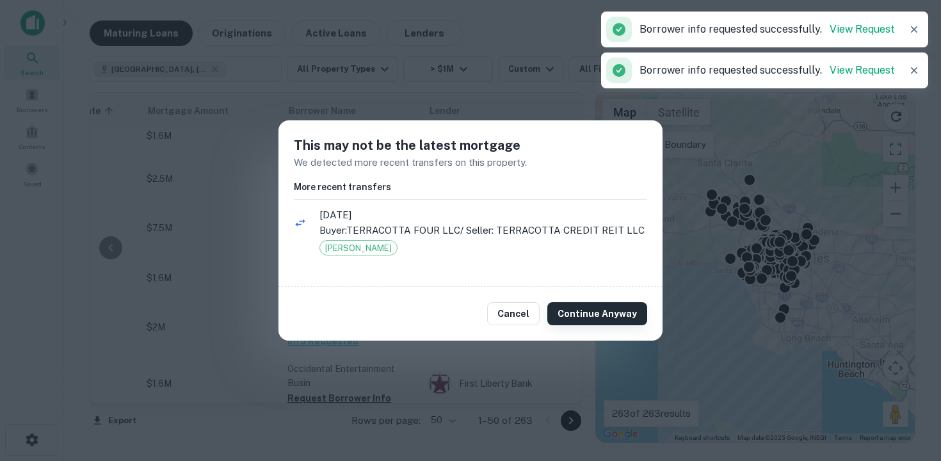
click at [597, 315] on button "Continue Anyway" at bounding box center [597, 313] width 100 height 23
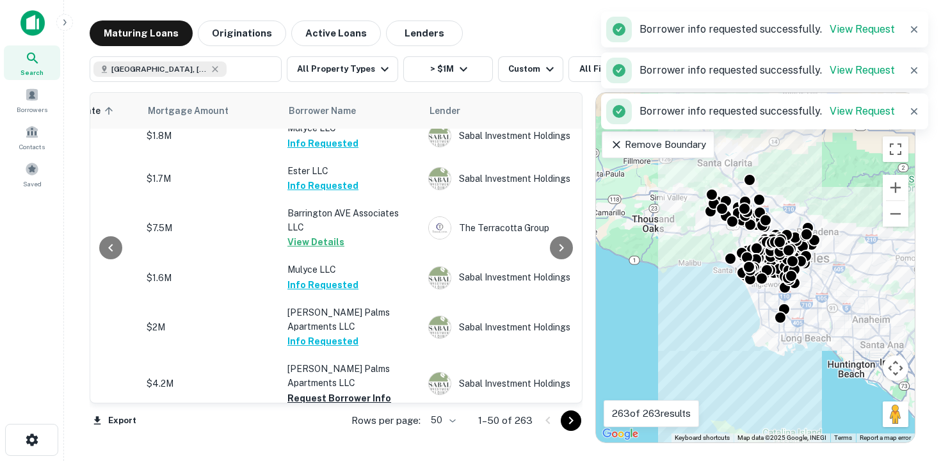
scroll to position [676, 275]
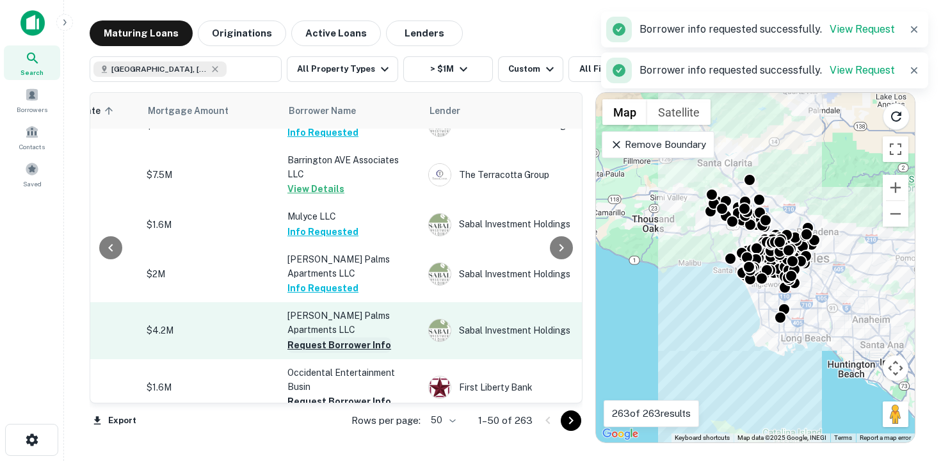
click at [331, 337] on button "Request Borrower Info" at bounding box center [339, 344] width 104 height 15
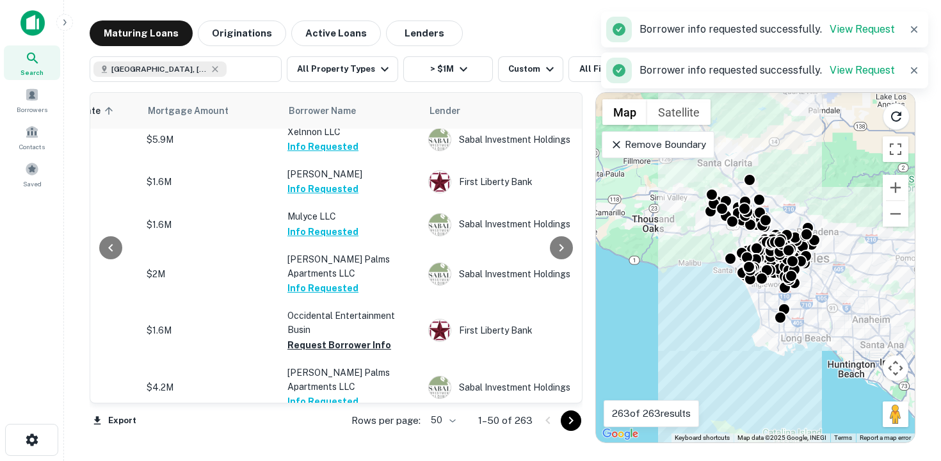
click at [325, 394] on button "Info Requested" at bounding box center [322, 401] width 71 height 15
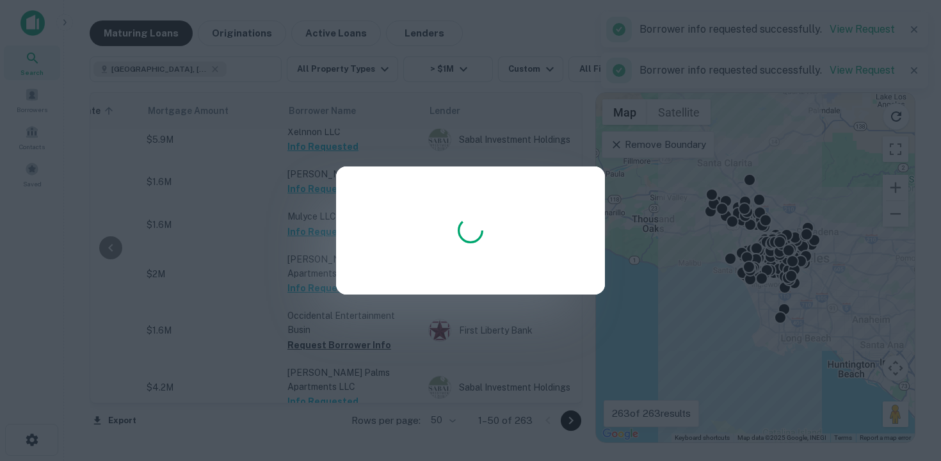
scroll to position [682, 275]
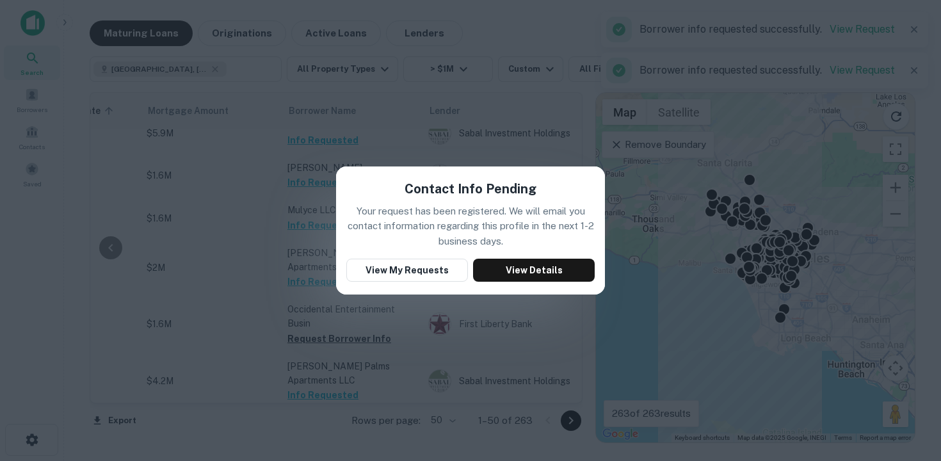
click at [325, 307] on div "Contact Info Pending Your request has been registered. We will email you contac…" at bounding box center [470, 230] width 941 height 461
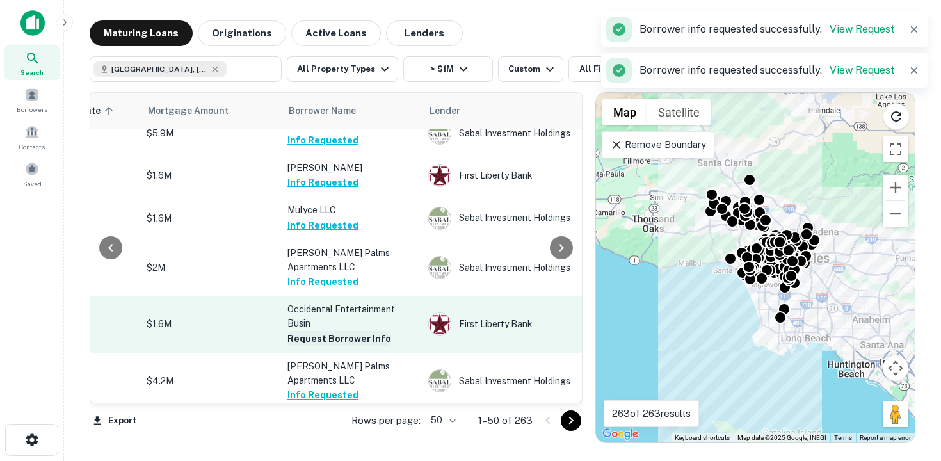
click at [308, 331] on button "Request Borrower Info" at bounding box center [339, 338] width 104 height 15
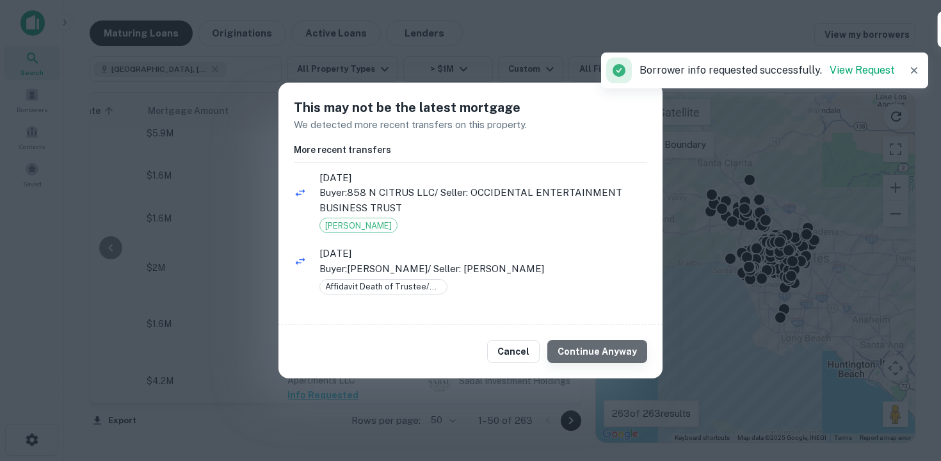
click at [609, 348] on button "Continue Anyway" at bounding box center [597, 351] width 100 height 23
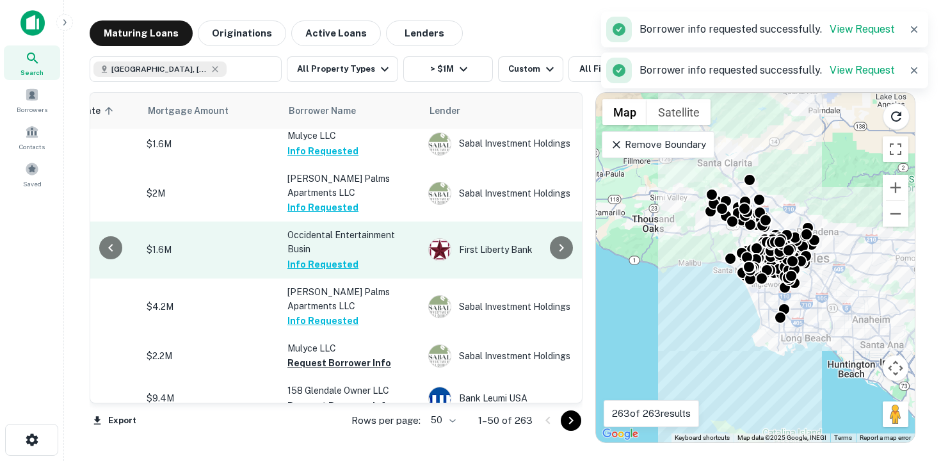
scroll to position [805, 275]
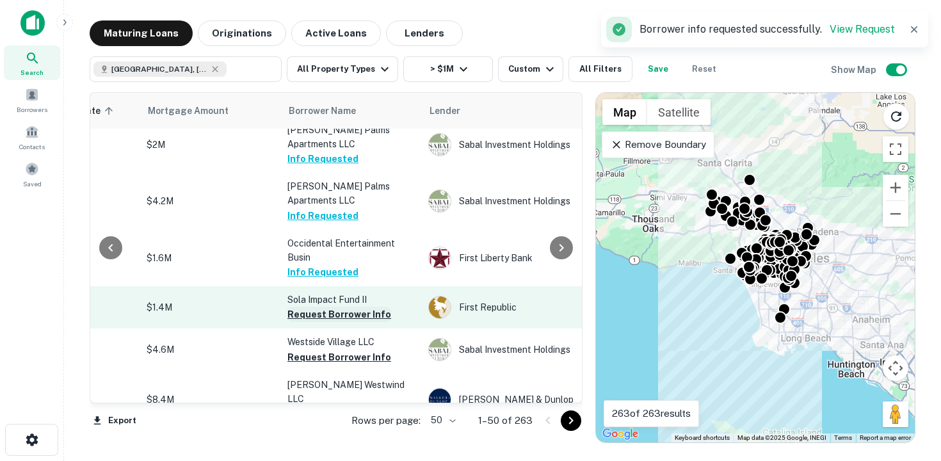
click at [346, 307] on button "Request Borrower Info" at bounding box center [339, 314] width 104 height 15
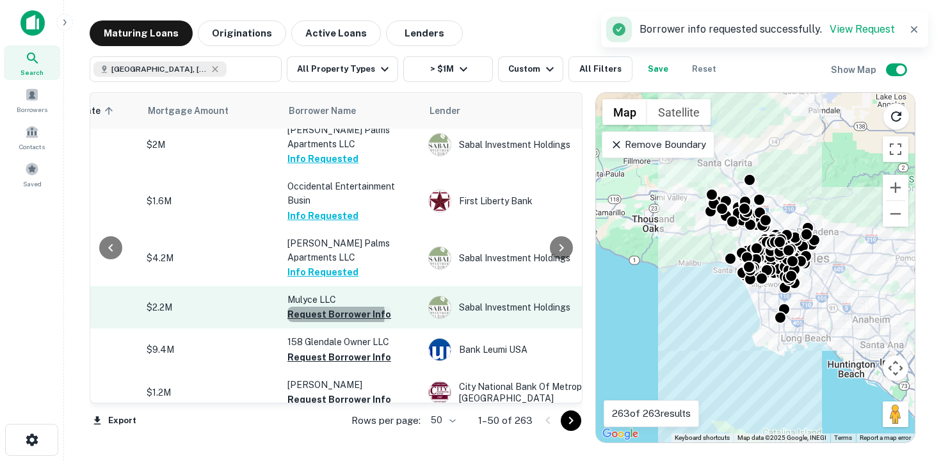
click at [335, 307] on button "Request Borrower Info" at bounding box center [339, 314] width 104 height 15
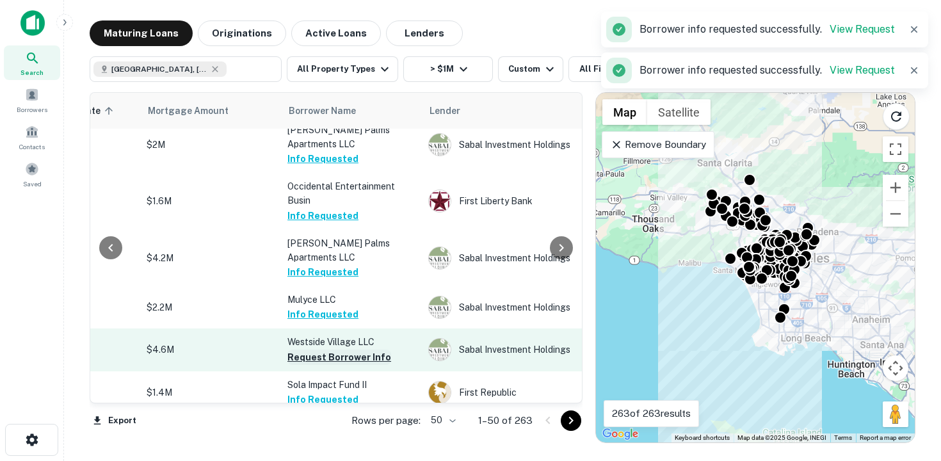
click at [340, 349] on button "Request Borrower Info" at bounding box center [339, 356] width 104 height 15
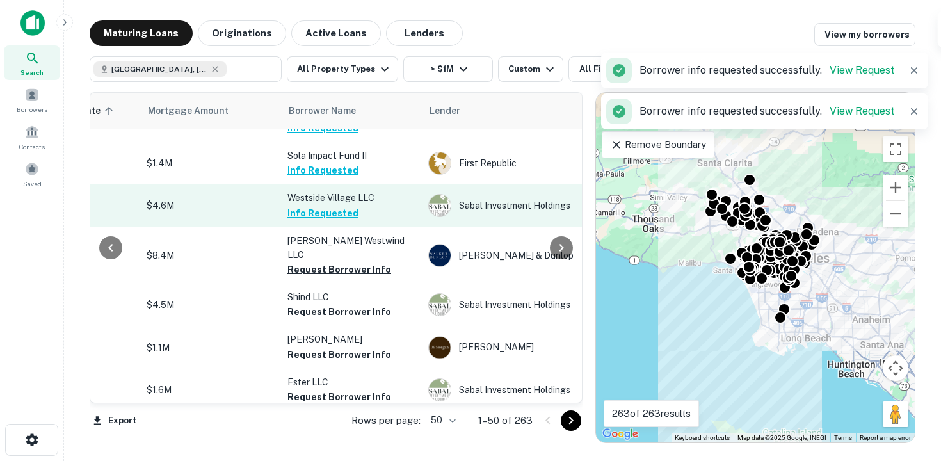
scroll to position [949, 275]
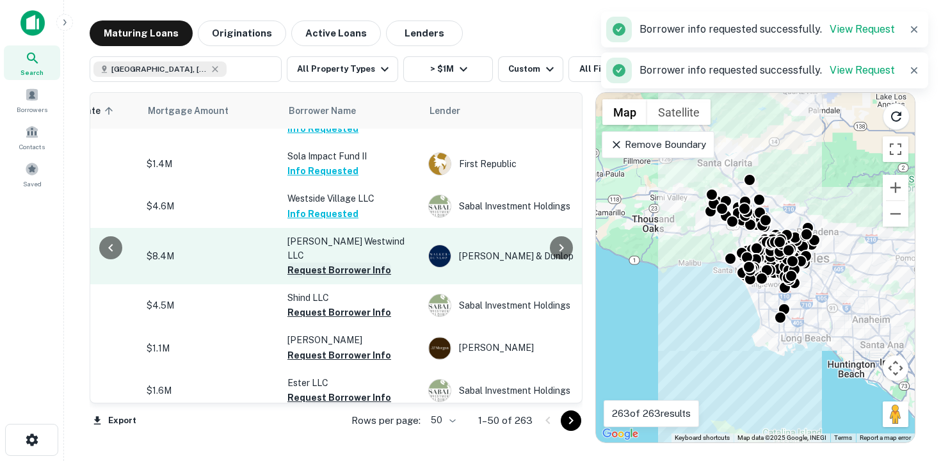
click at [327, 262] on button "Request Borrower Info" at bounding box center [339, 269] width 104 height 15
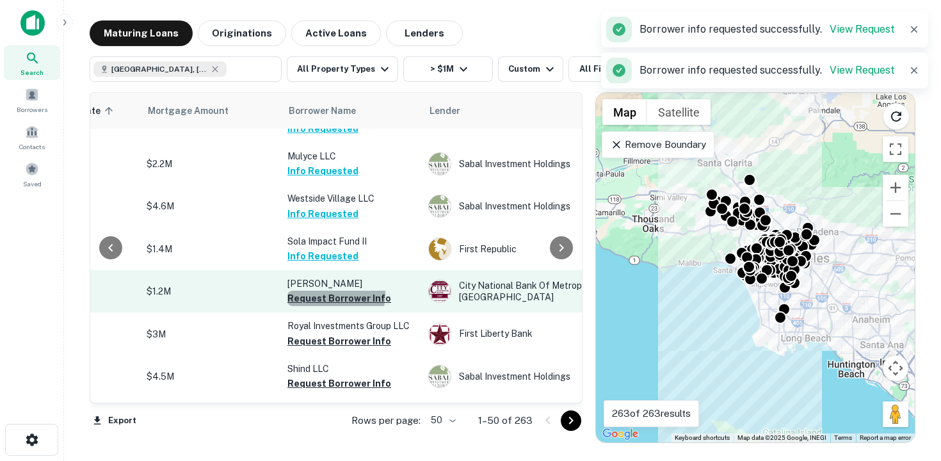
click at [315, 291] on button "Request Borrower Info" at bounding box center [339, 298] width 104 height 15
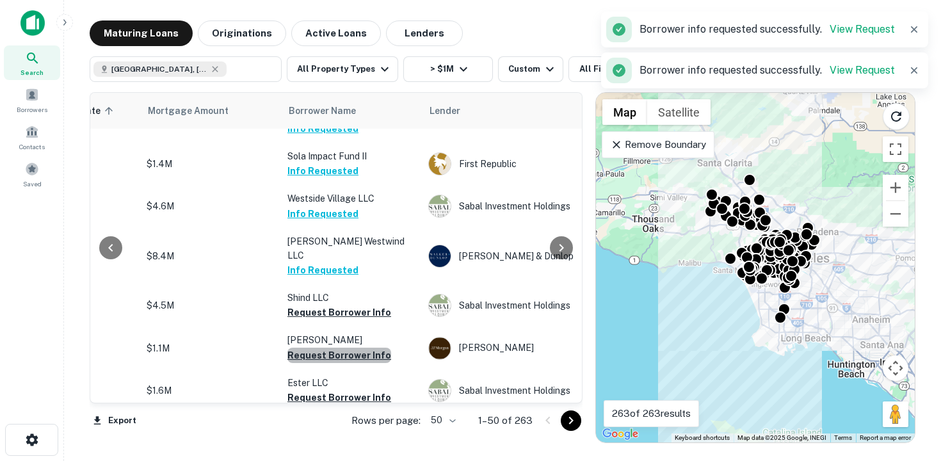
click at [349, 348] on button "Request Borrower Info" at bounding box center [339, 355] width 104 height 15
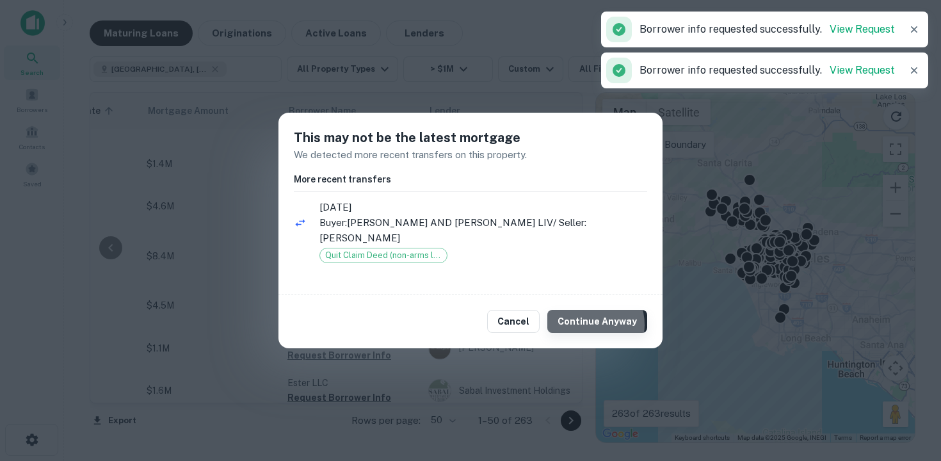
click at [591, 324] on button "Continue Anyway" at bounding box center [597, 321] width 100 height 23
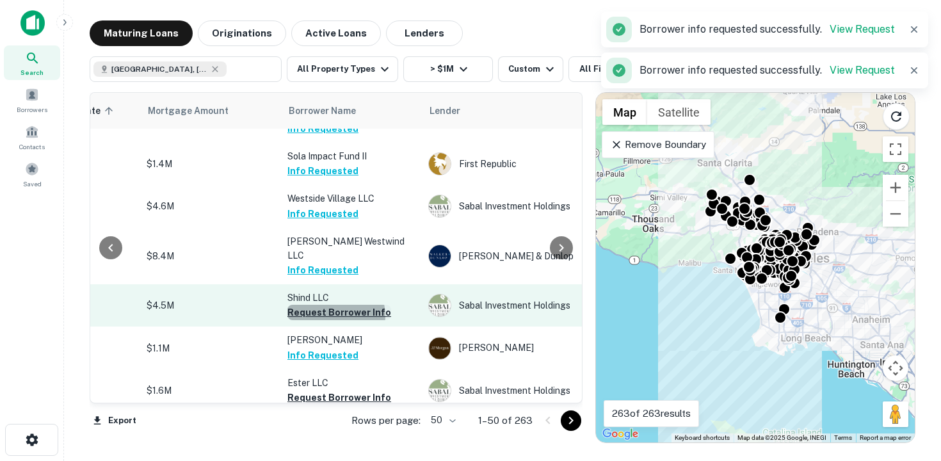
click at [333, 305] on button "Request Borrower Info" at bounding box center [339, 312] width 104 height 15
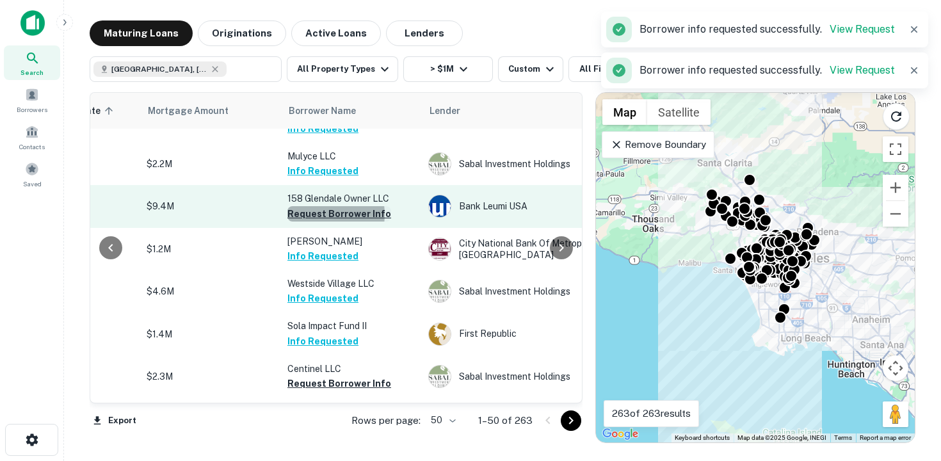
click at [317, 206] on button "Request Borrower Info" at bounding box center [339, 213] width 104 height 15
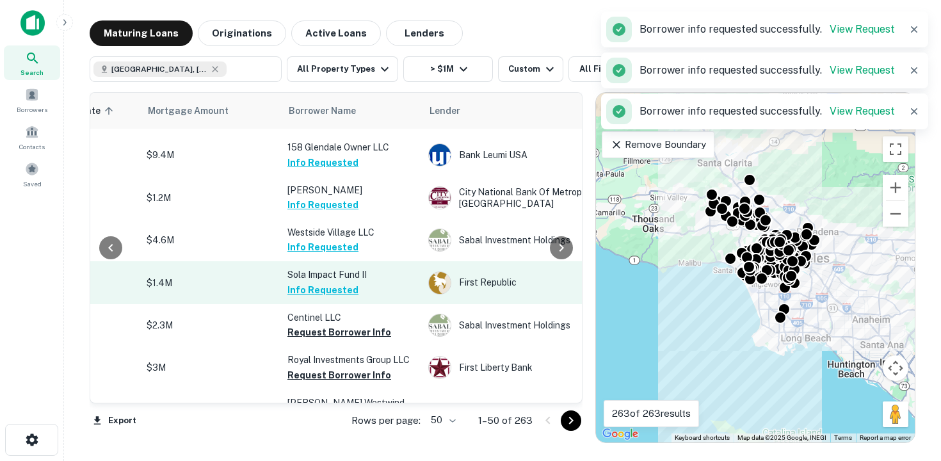
scroll to position [1004, 275]
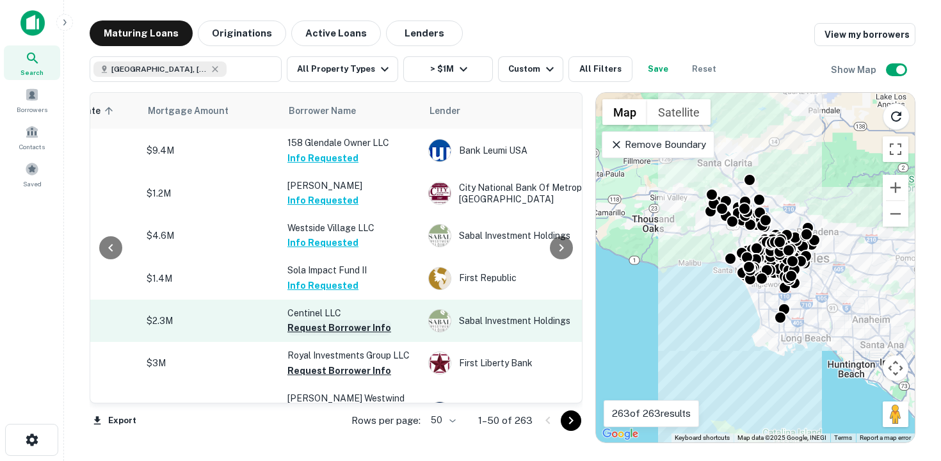
click at [356, 320] on button "Request Borrower Info" at bounding box center [339, 327] width 104 height 15
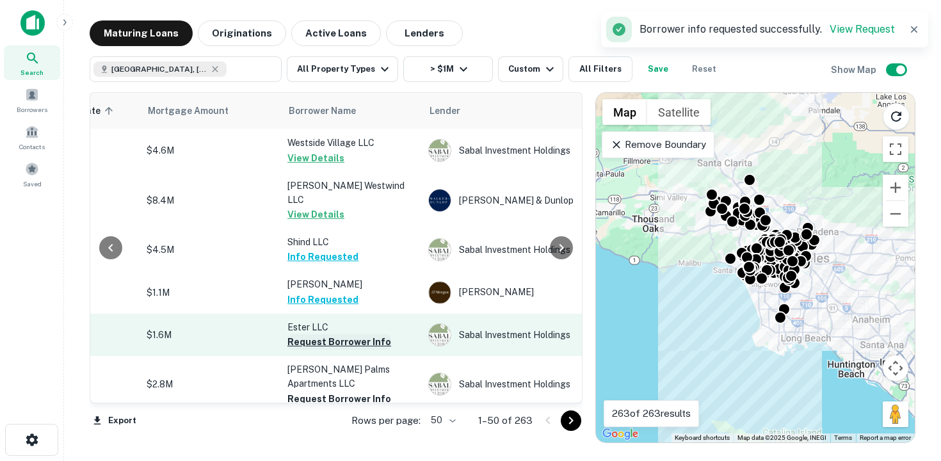
click at [340, 334] on button "Request Borrower Info" at bounding box center [339, 341] width 104 height 15
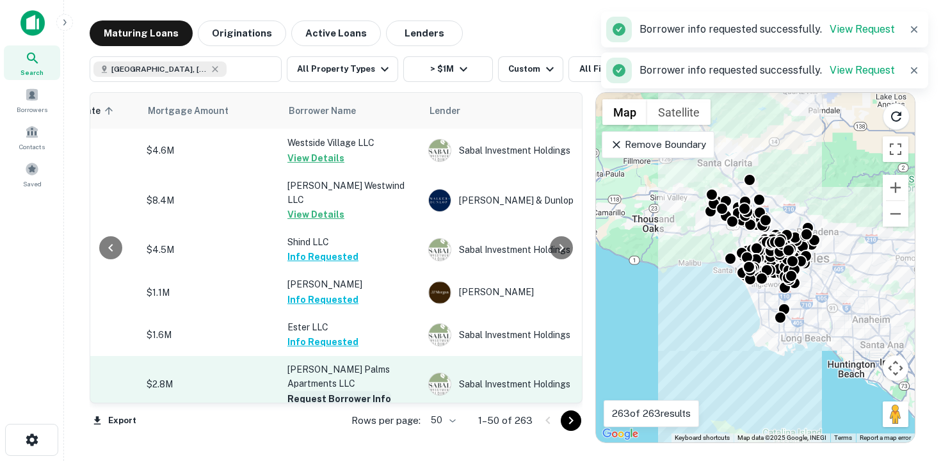
click at [339, 391] on button "Request Borrower Info" at bounding box center [339, 398] width 104 height 15
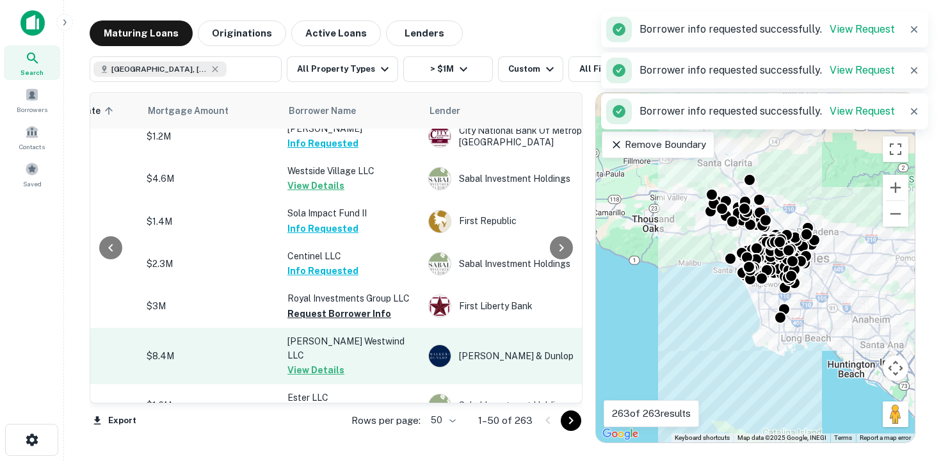
scroll to position [1073, 275]
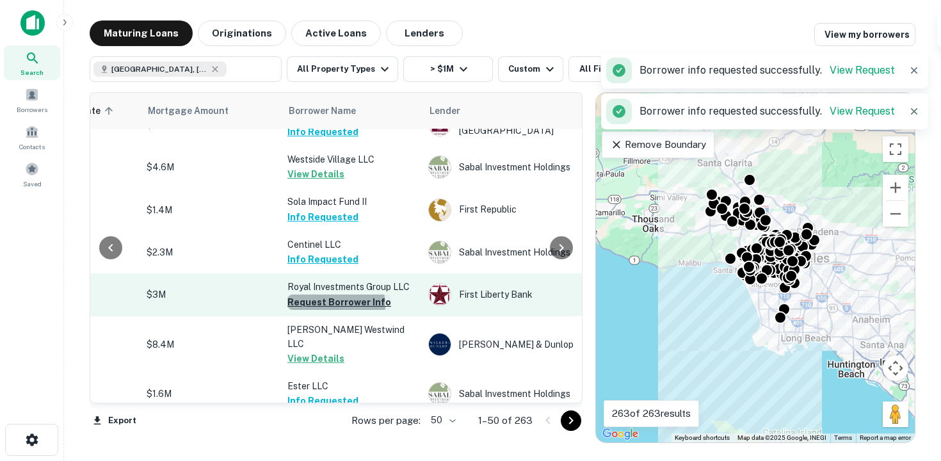
click at [328, 294] on button "Request Borrower Info" at bounding box center [339, 301] width 104 height 15
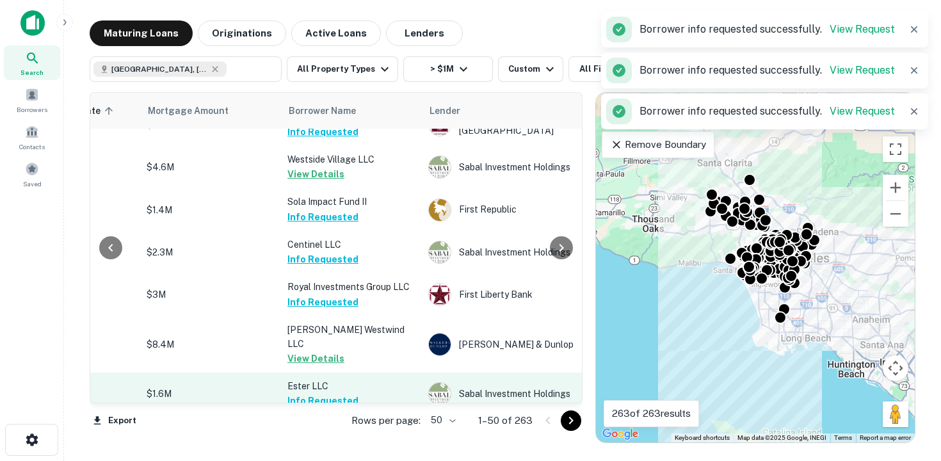
scroll to position [1149, 275]
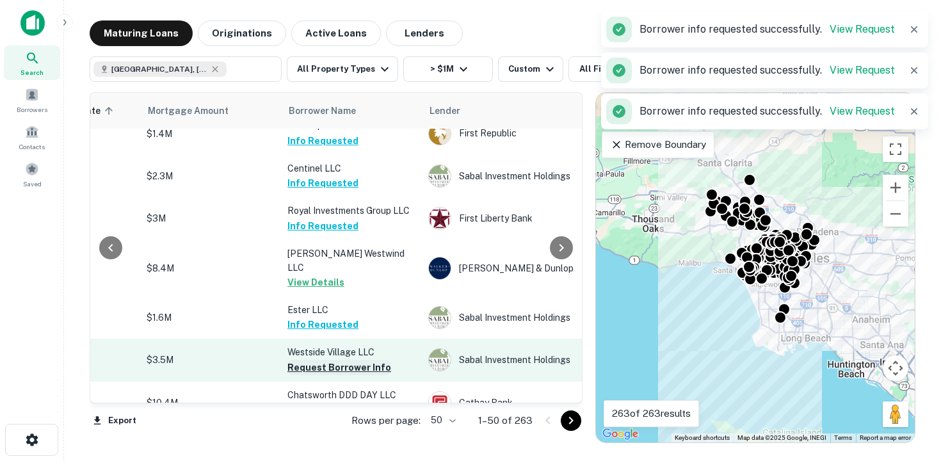
click at [351, 360] on button "Request Borrower Info" at bounding box center [339, 367] width 104 height 15
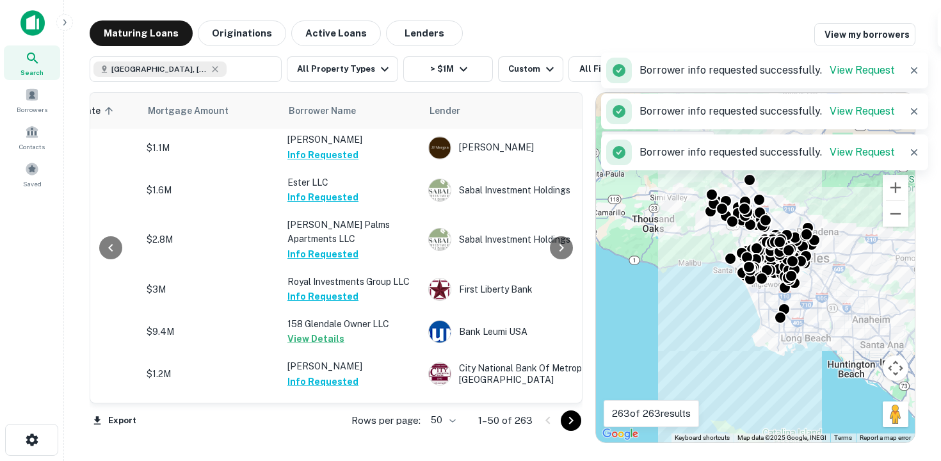
click at [335, 416] on button "Info Requested" at bounding box center [322, 423] width 71 height 15
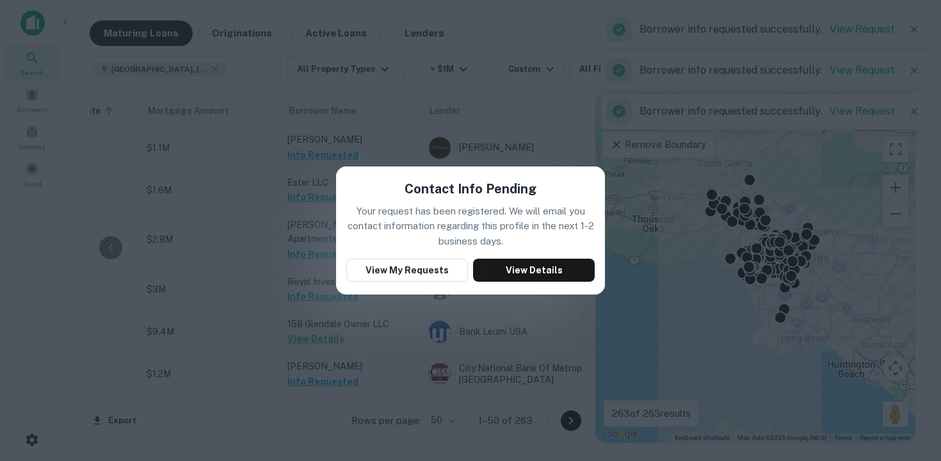
click at [324, 310] on div "Contact Info Pending Your request has been registered. We will email you contac…" at bounding box center [470, 230] width 941 height 461
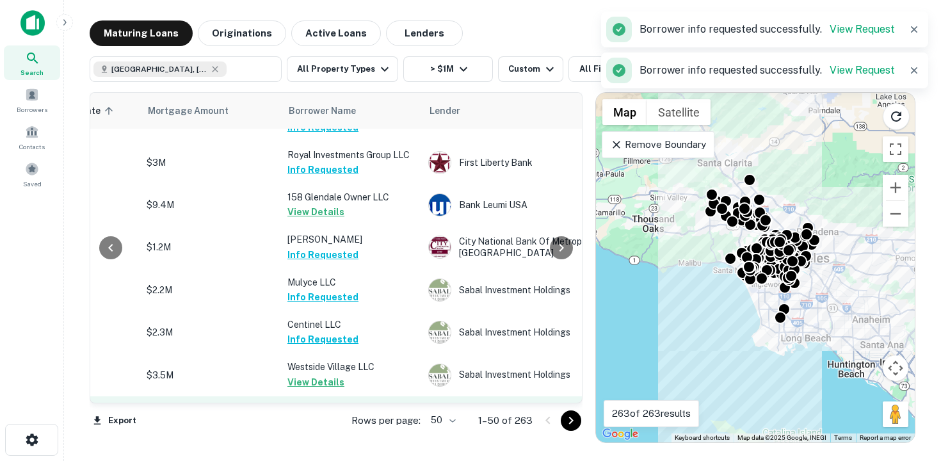
scroll to position [1316, 275]
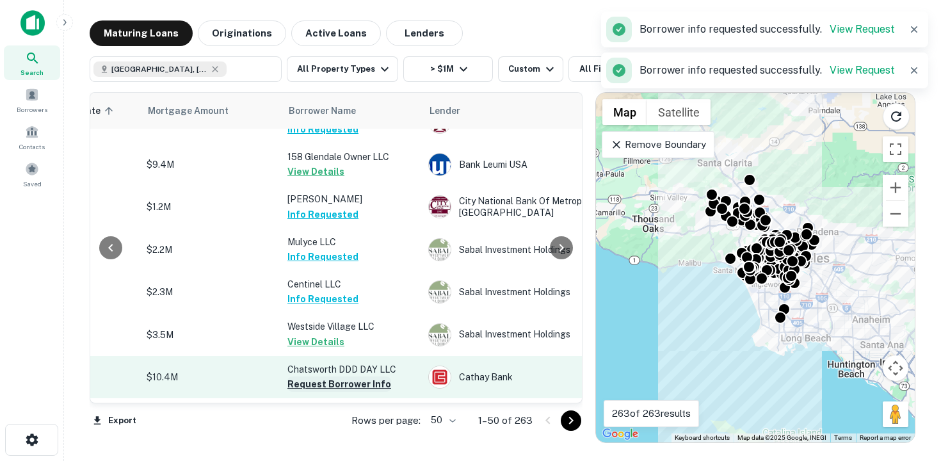
click at [339, 376] on button "Request Borrower Info" at bounding box center [339, 383] width 104 height 15
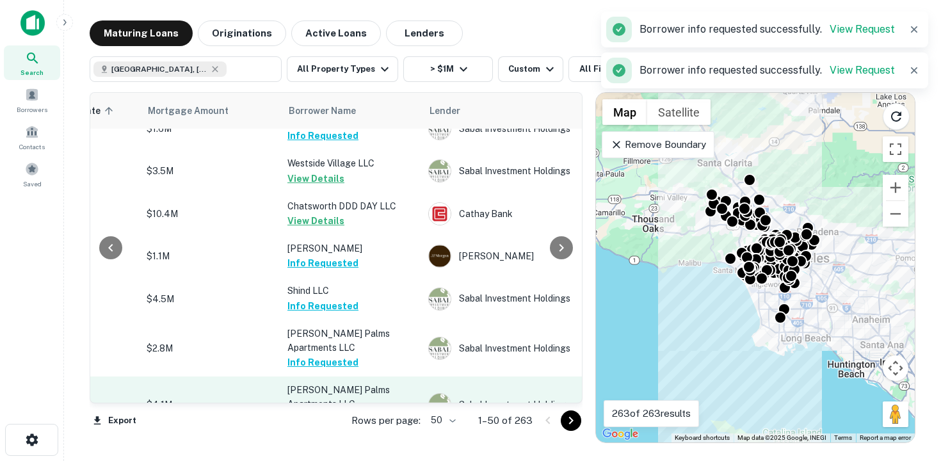
scroll to position [1338, 275]
click at [341, 411] on button "Request Borrower Info" at bounding box center [339, 418] width 104 height 15
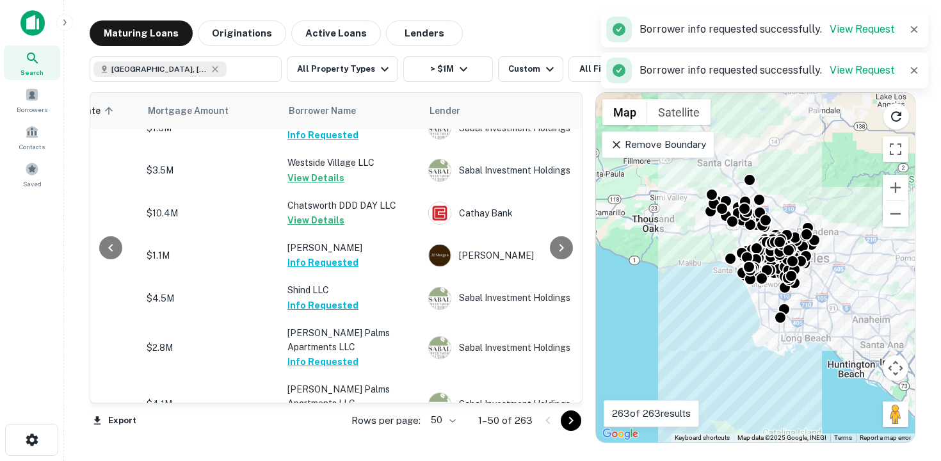
scroll to position [1372, 275]
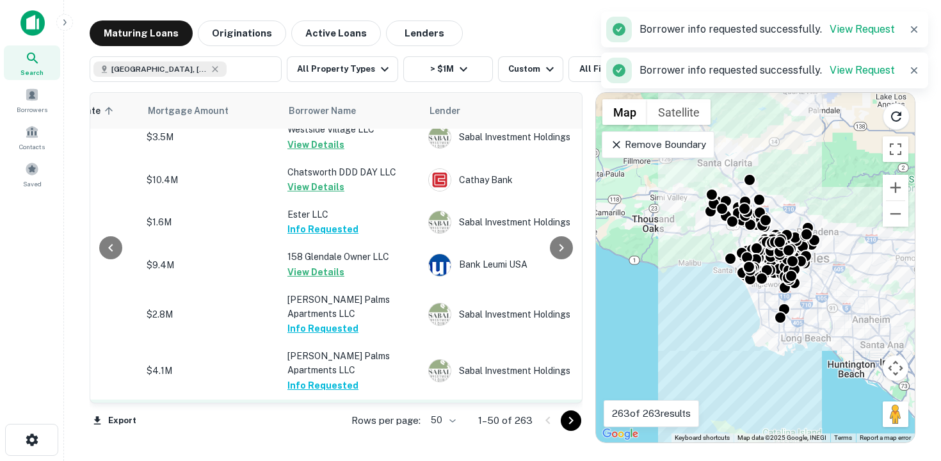
click at [349, 420] on button "Request Borrower Info" at bounding box center [339, 427] width 104 height 15
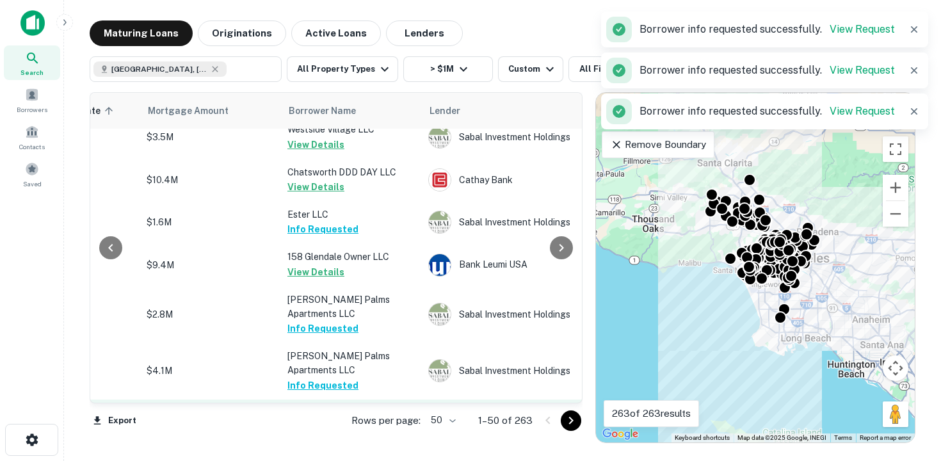
scroll to position [1426, 275]
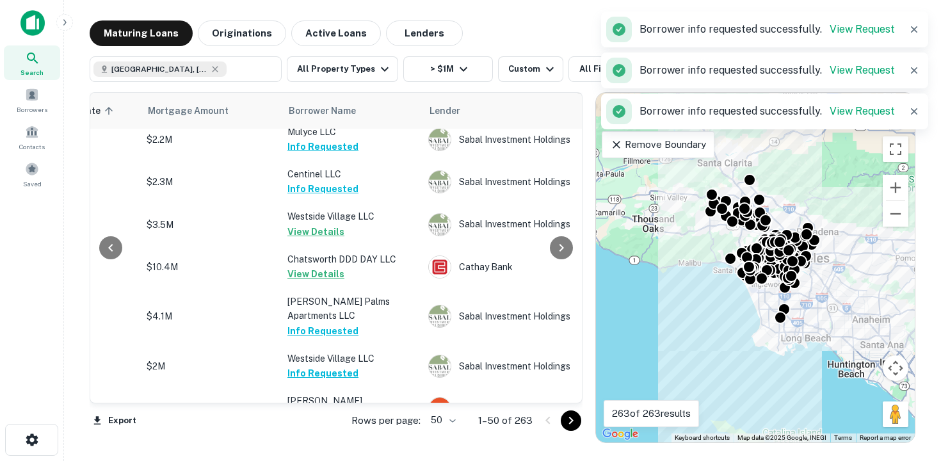
click at [364, 408] on button "Request Borrower Info" at bounding box center [339, 415] width 104 height 15
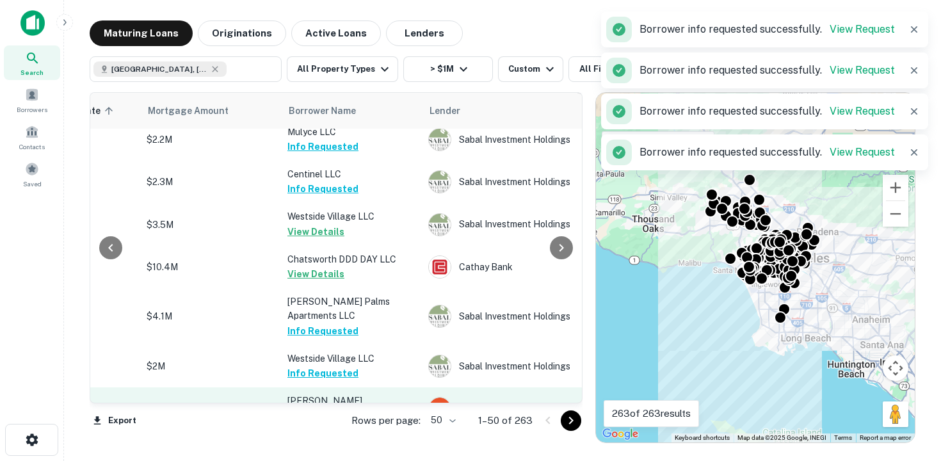
scroll to position [1478, 275]
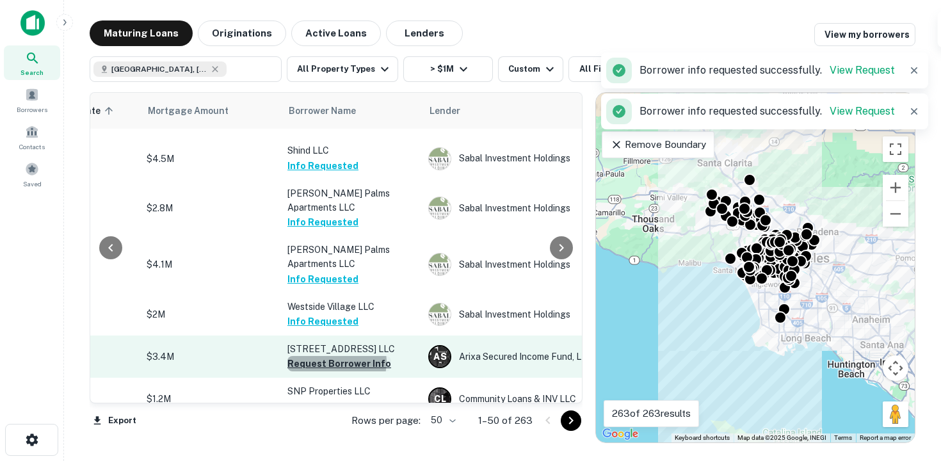
click at [336, 356] on button "Request Borrower Info" at bounding box center [339, 363] width 104 height 15
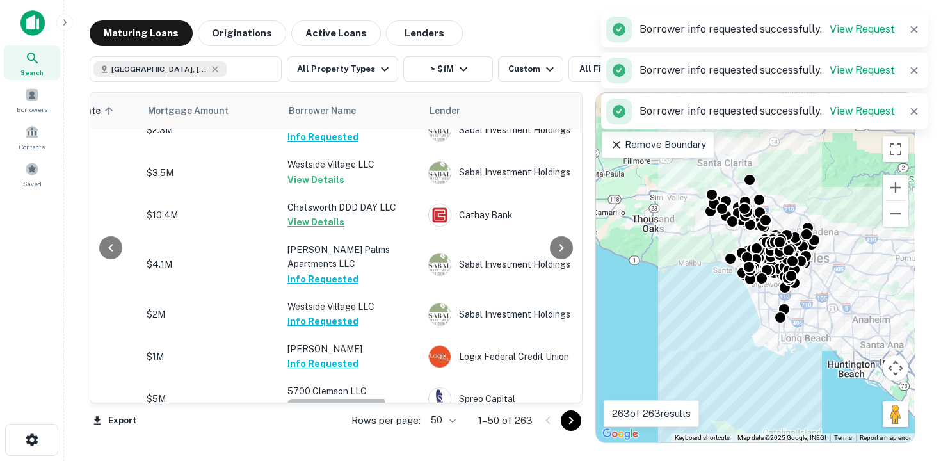
click at [332, 399] on button "Request Borrower Info" at bounding box center [339, 406] width 104 height 15
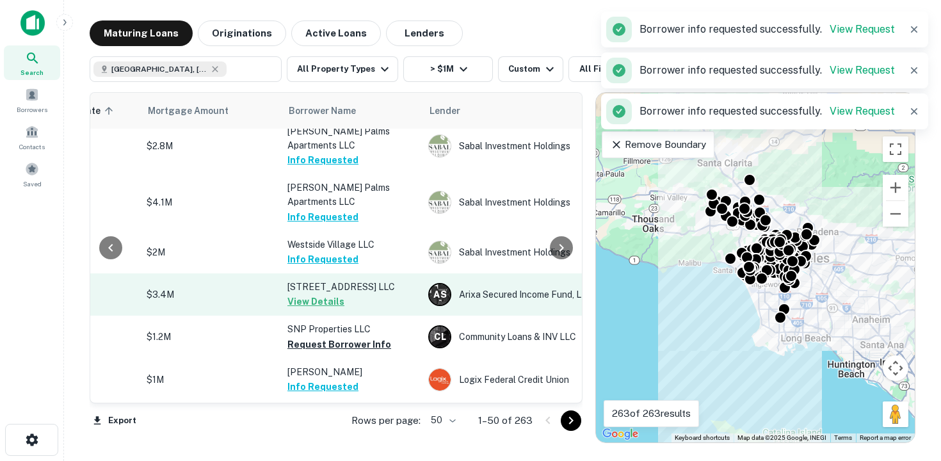
scroll to position [1553, 275]
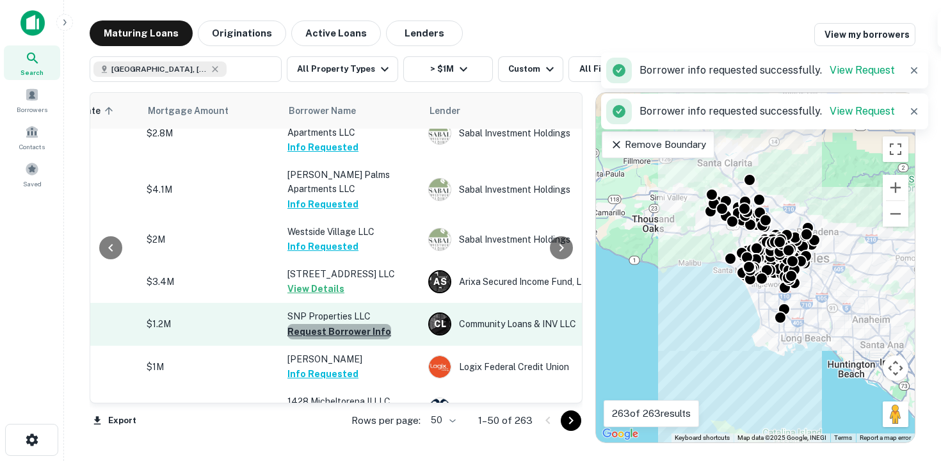
click at [357, 324] on button "Request Borrower Info" at bounding box center [339, 331] width 104 height 15
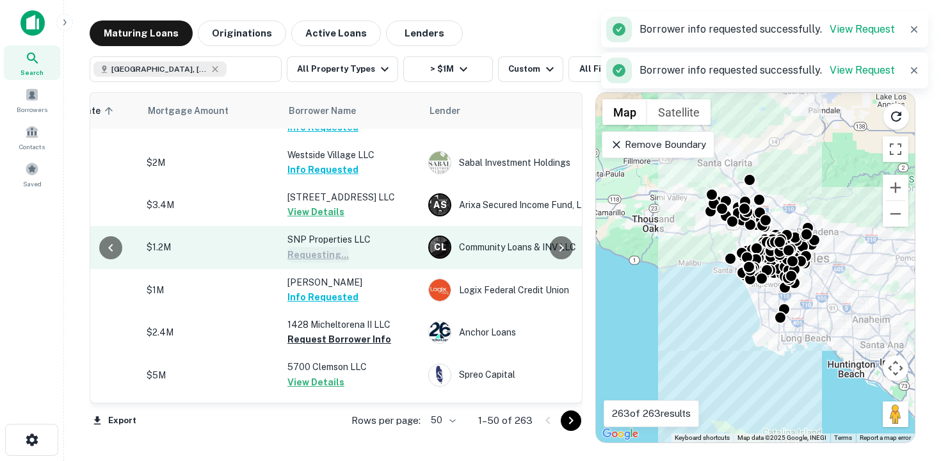
scroll to position [1642, 275]
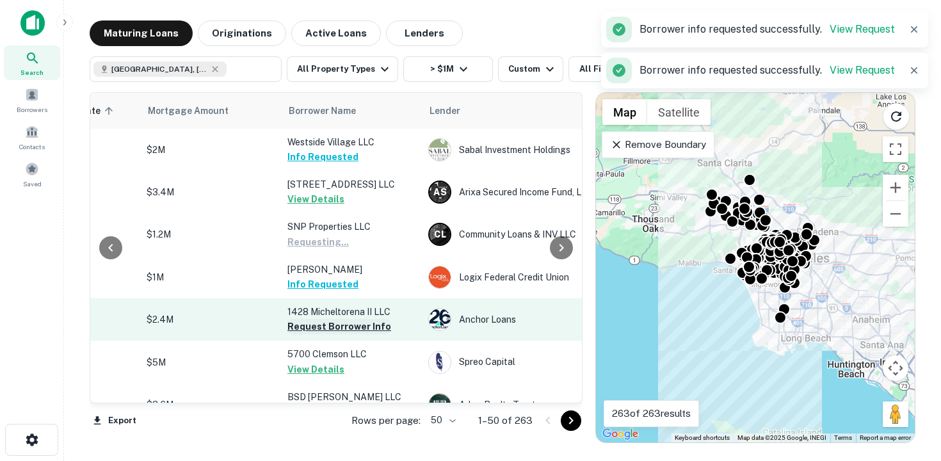
click at [334, 319] on button "Request Borrower Info" at bounding box center [339, 326] width 104 height 15
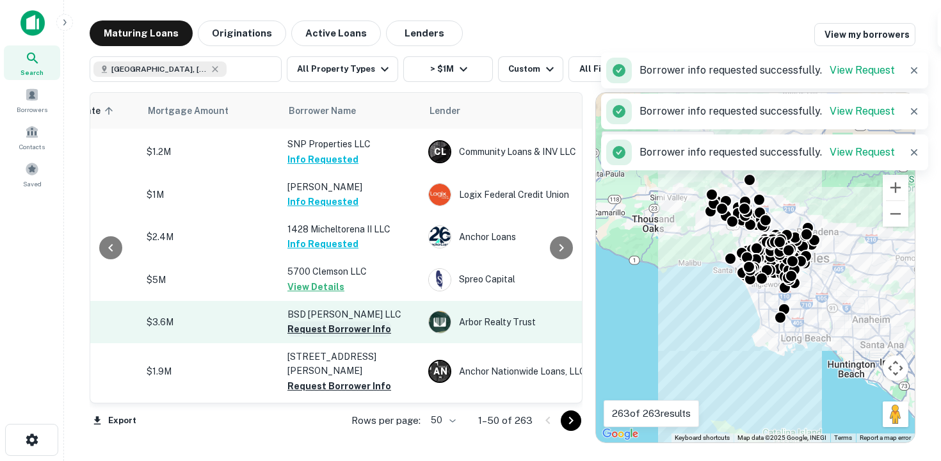
scroll to position [1726, 275]
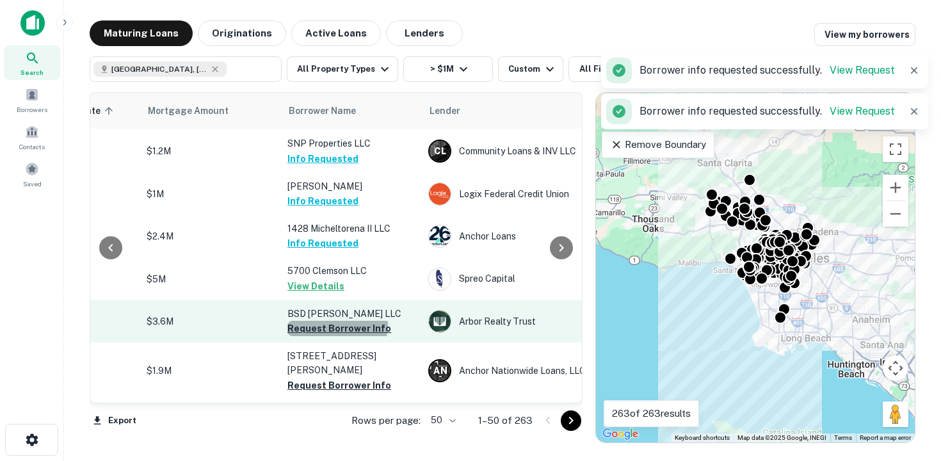
click at [337, 321] on button "Request Borrower Info" at bounding box center [339, 328] width 104 height 15
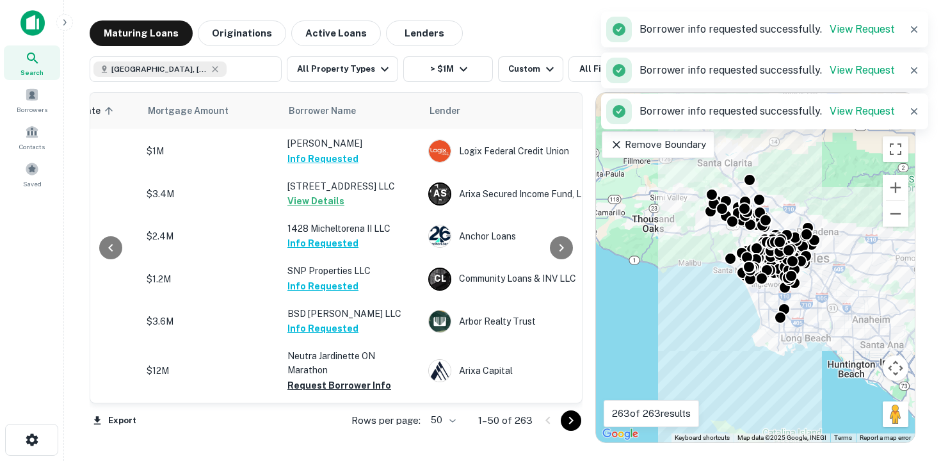
click at [333, 378] on button "Request Borrower Info" at bounding box center [339, 385] width 104 height 15
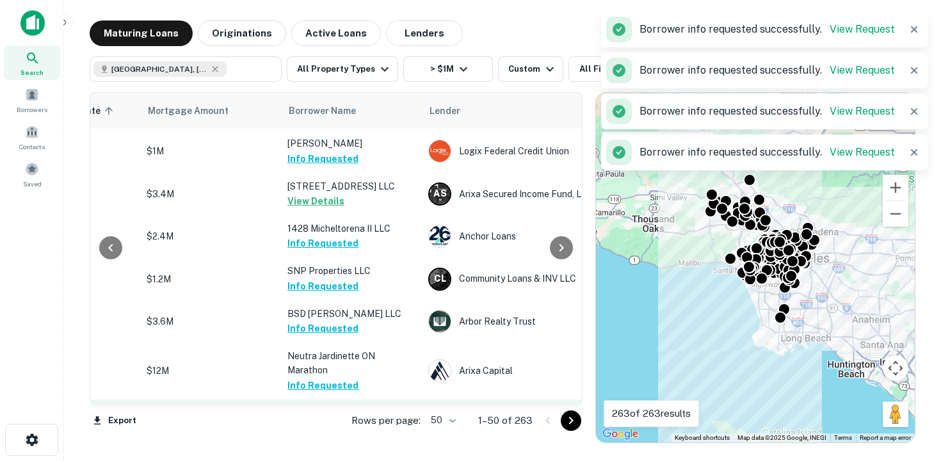
click at [332, 420] on button "Request Borrower Info" at bounding box center [339, 427] width 104 height 15
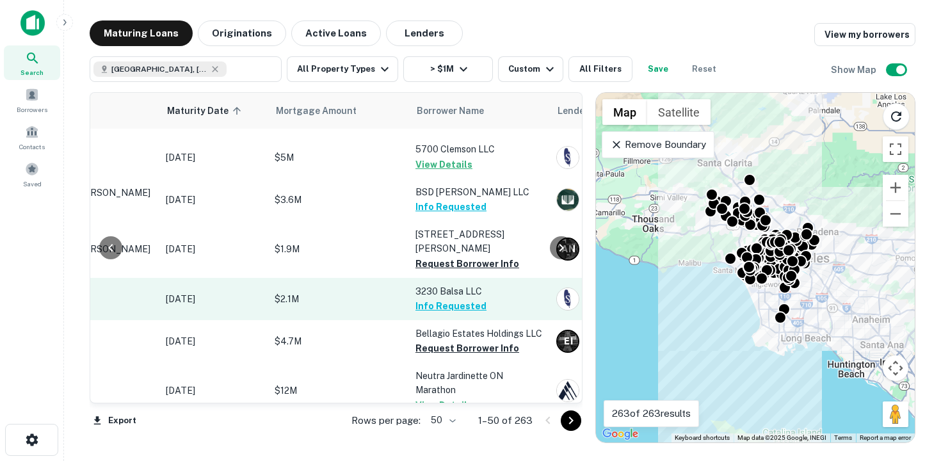
scroll to position [1847, 199]
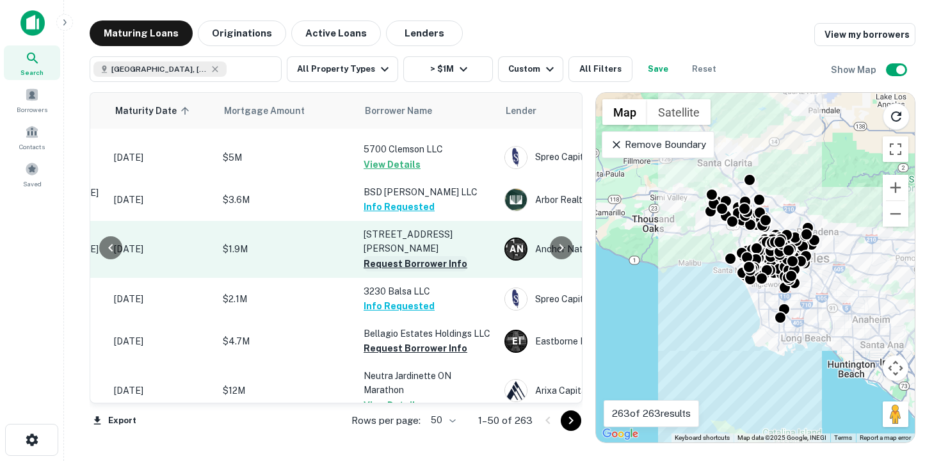
click at [398, 256] on button "Request Borrower Info" at bounding box center [416, 263] width 104 height 15
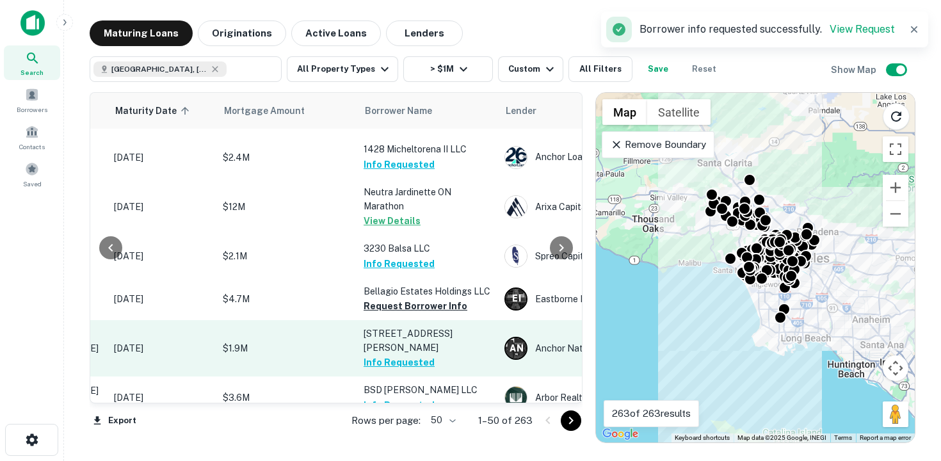
scroll to position [1886, 199]
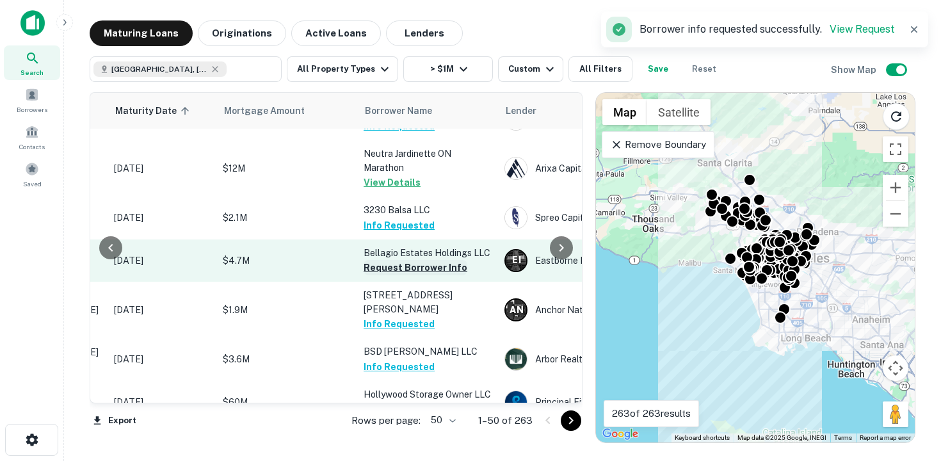
click at [408, 260] on button "Request Borrower Info" at bounding box center [416, 267] width 104 height 15
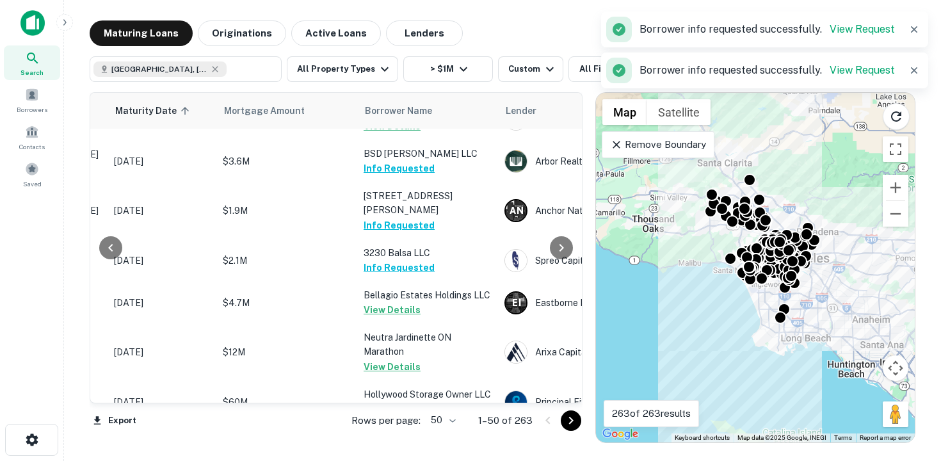
scroll to position [1937, 199]
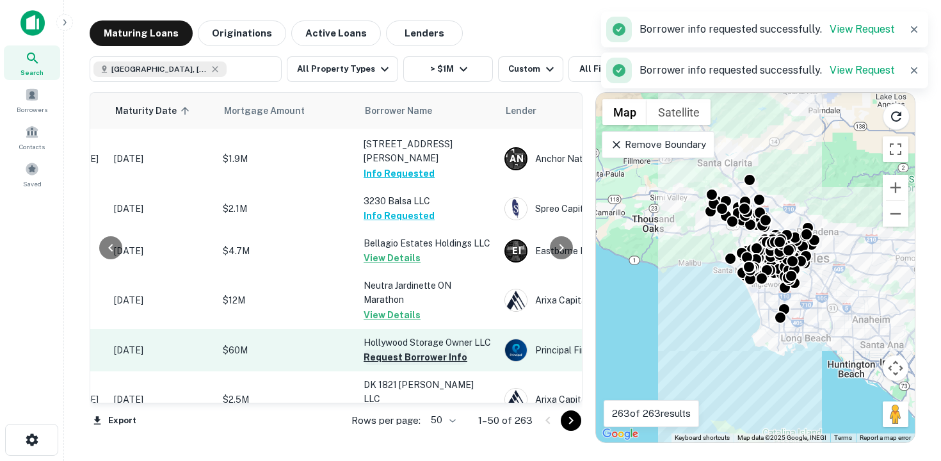
click at [416, 349] on button "Request Borrower Info" at bounding box center [416, 356] width 104 height 15
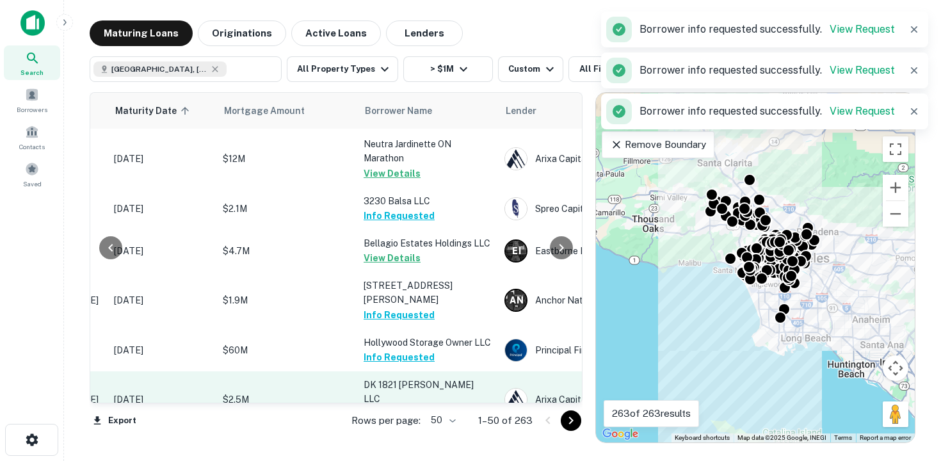
click at [416, 406] on button "Request Borrower Info" at bounding box center [416, 413] width 104 height 15
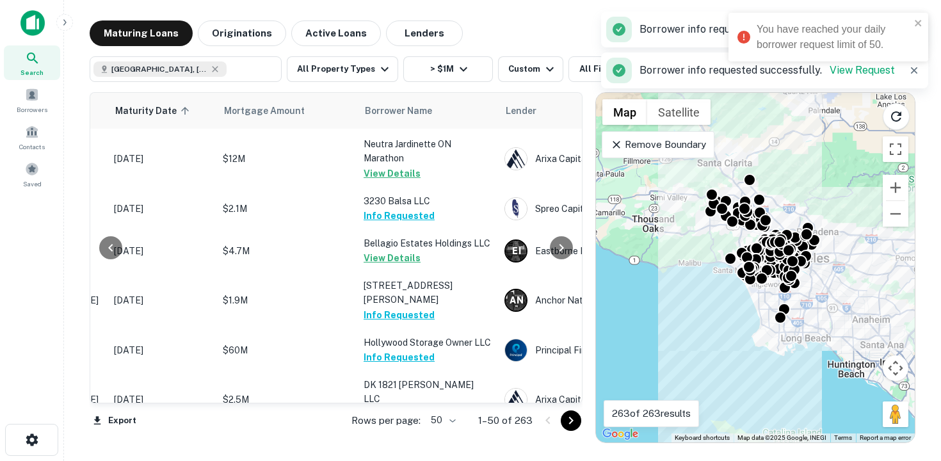
click at [434, 449] on button "Request Borrower Info" at bounding box center [416, 456] width 104 height 15
